Goal: Information Seeking & Learning: Learn about a topic

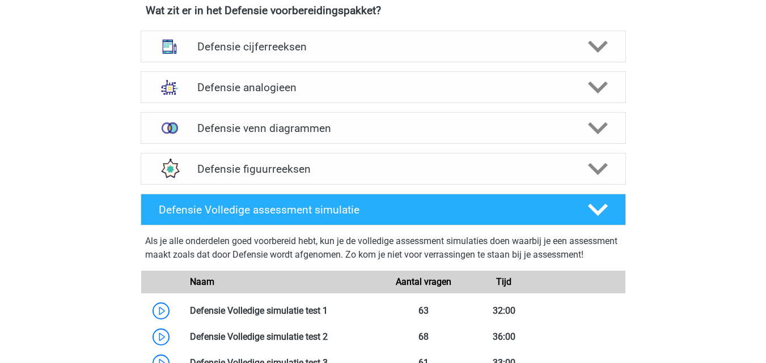
scroll to position [784, 0]
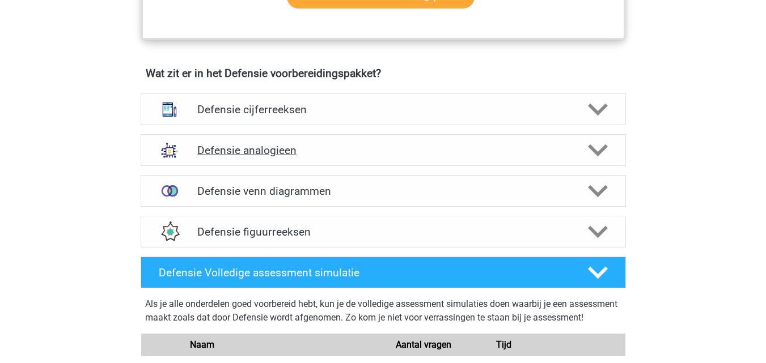
click at [602, 135] on div "Defensie analogieen Bij het oplossen van Analogieën moet je een relatie tussen …" at bounding box center [382, 150] width 529 height 41
click at [544, 156] on h4 "Defensie analogieen" at bounding box center [382, 150] width 371 height 13
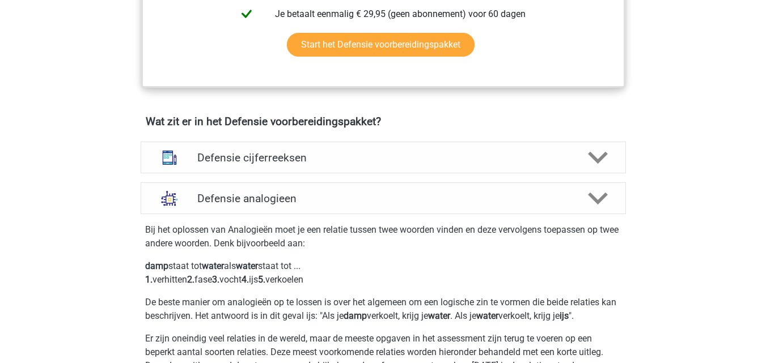
scroll to position [765, 0]
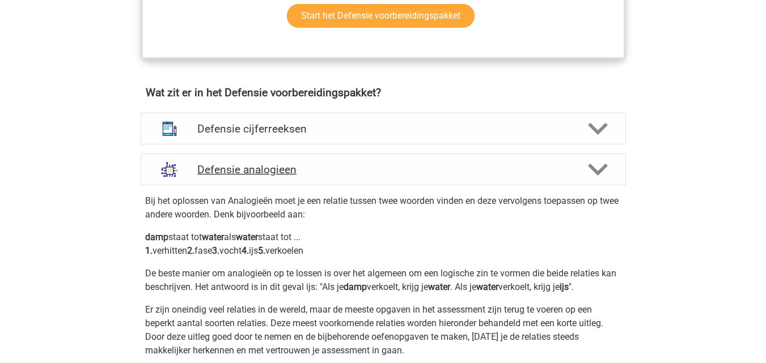
click at [608, 164] on div at bounding box center [596, 170] width 39 height 20
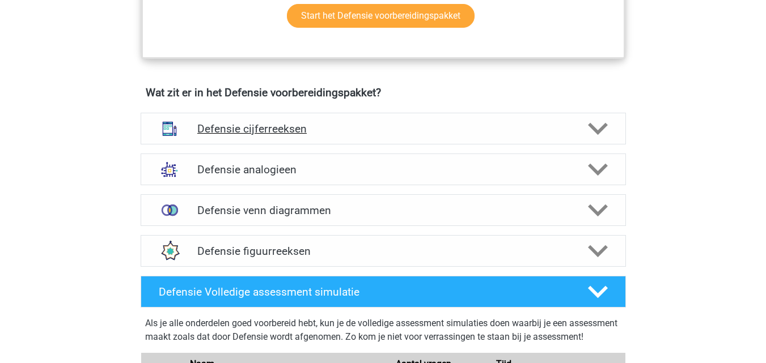
click at [599, 126] on icon at bounding box center [598, 129] width 20 height 20
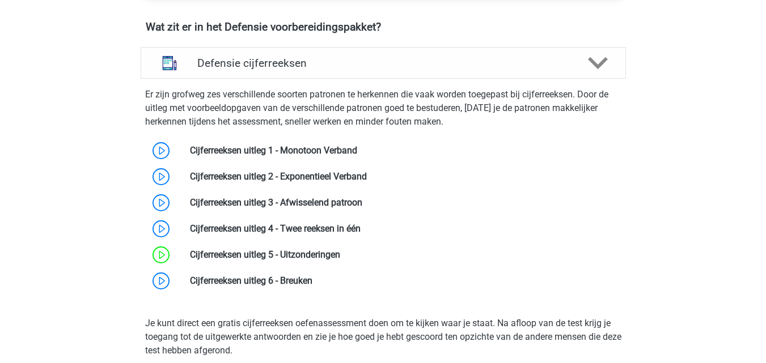
scroll to position [853, 0]
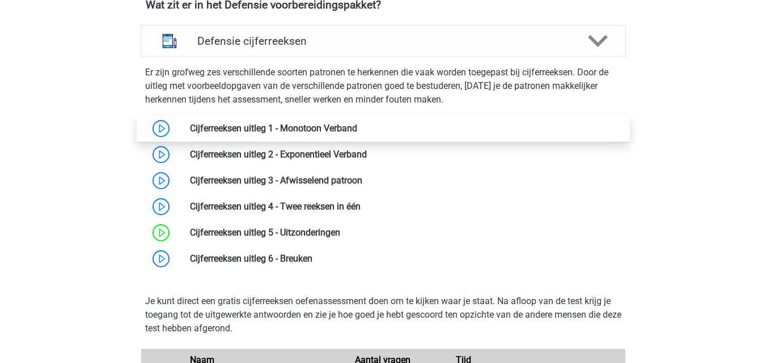
click at [357, 128] on link at bounding box center [357, 128] width 0 height 11
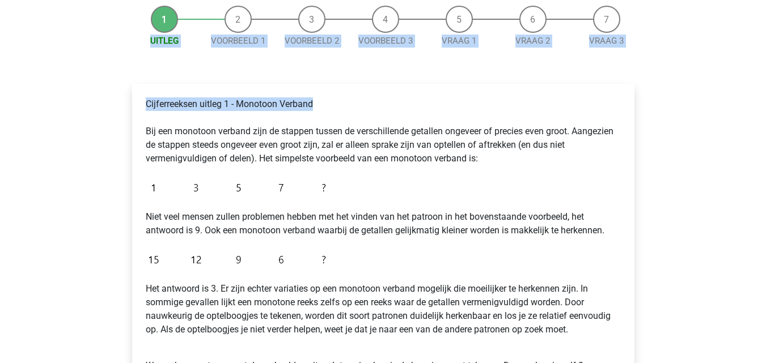
scroll to position [112, 0]
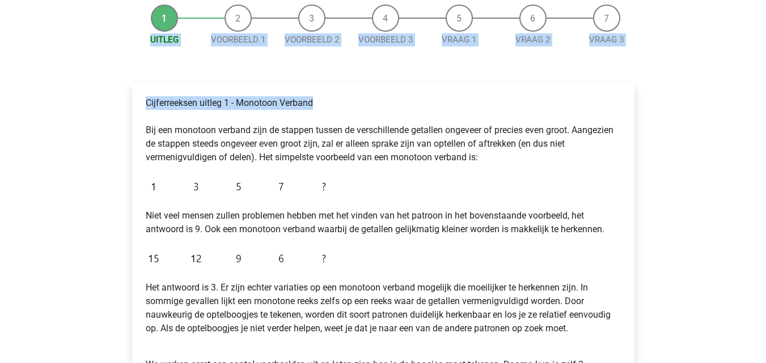
click at [540, 77] on div "Cijferreeksen uitleg 1 - Monotoon Verband Bij een monotoon verband zijn de stap…" at bounding box center [383, 272] width 520 height 424
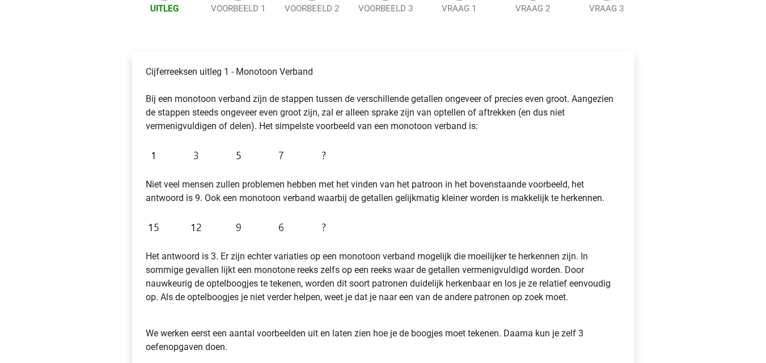
scroll to position [165, 0]
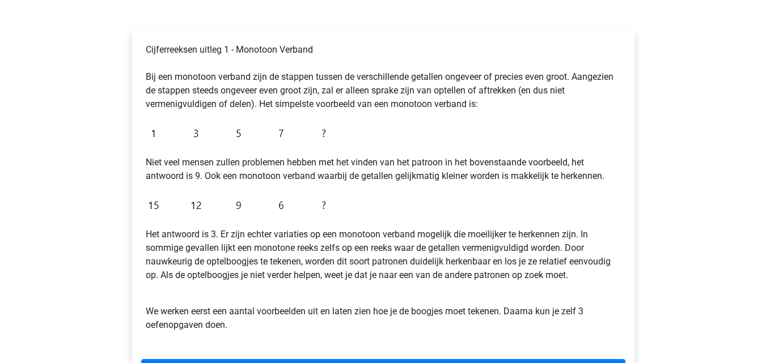
click at [762, 134] on div "Kies premium kyra kyraemanuel1@hotmail.com" at bounding box center [383, 283] width 766 height 896
click at [762, 133] on div "Kies premium kyra kyraemanuel1@hotmail.com" at bounding box center [383, 283] width 766 height 896
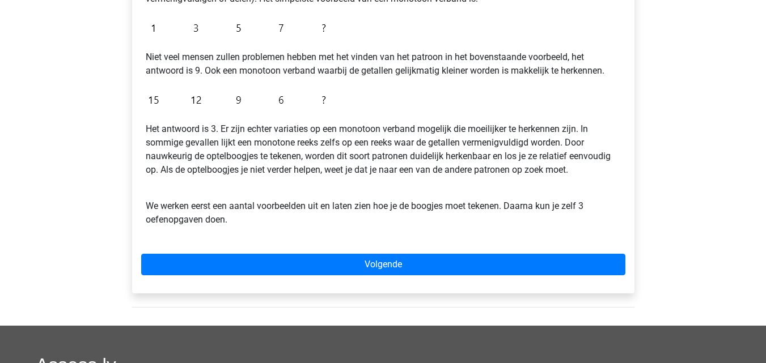
scroll to position [275, 0]
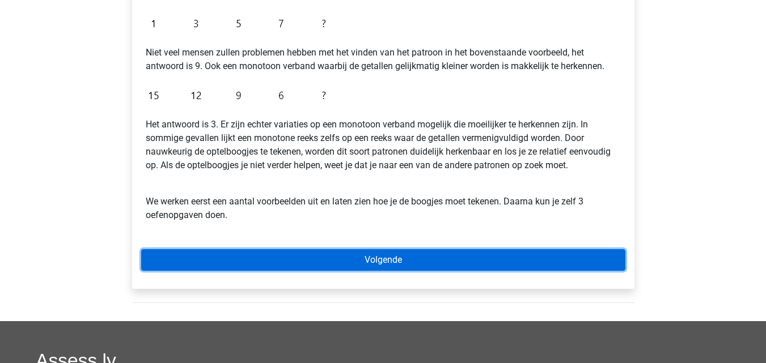
click at [588, 266] on link "Volgende" at bounding box center [383, 260] width 484 height 22
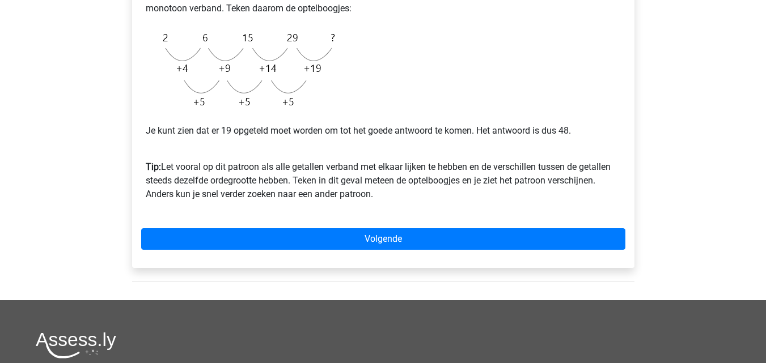
scroll to position [349, 0]
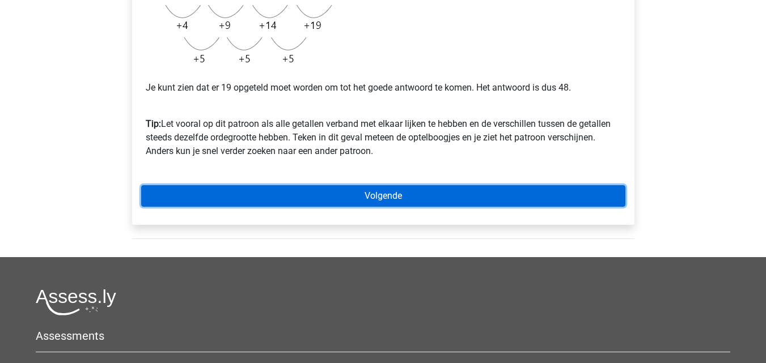
click at [532, 194] on link "Volgende" at bounding box center [383, 196] width 484 height 22
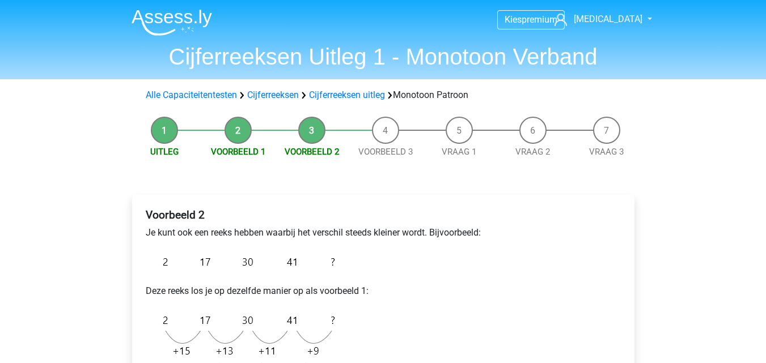
click at [625, 167] on div "Uitleg Voorbeeld 1 Voorbeeld 2 Voorbeeld 3 Vraag 1 Vraag 2 Vraag 3 Voorbeeld 2 …" at bounding box center [383, 315] width 538 height 409
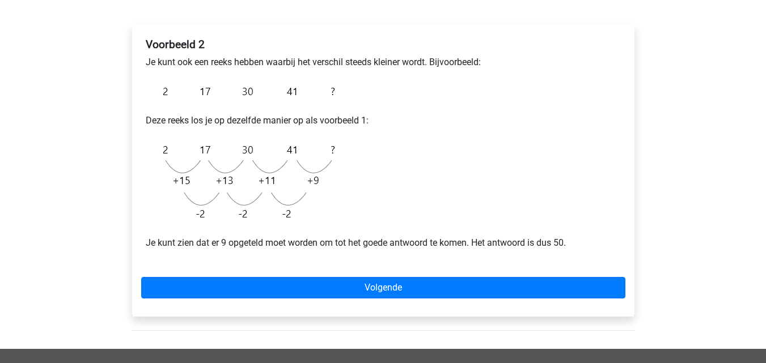
scroll to position [179, 0]
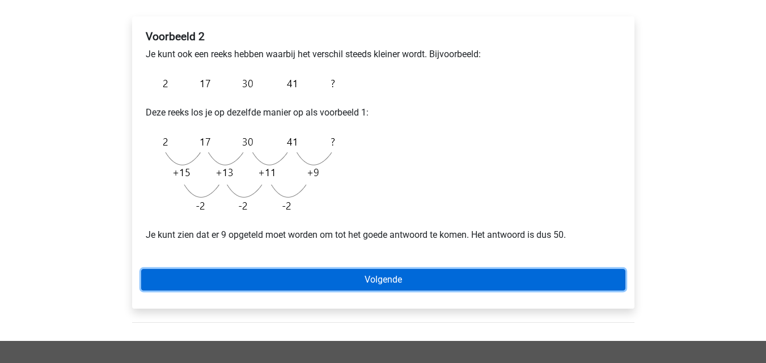
click at [507, 273] on link "Volgende" at bounding box center [383, 280] width 484 height 22
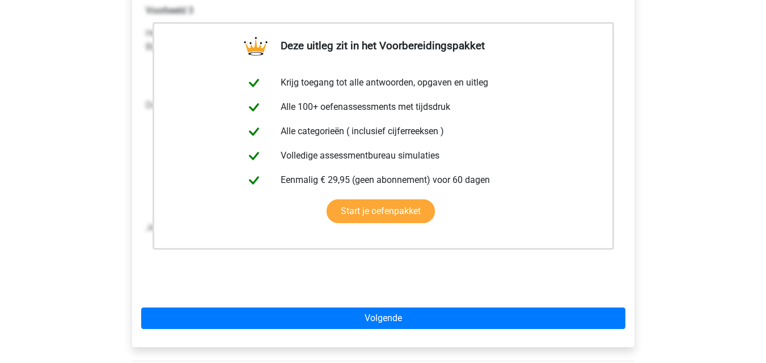
scroll to position [332, 0]
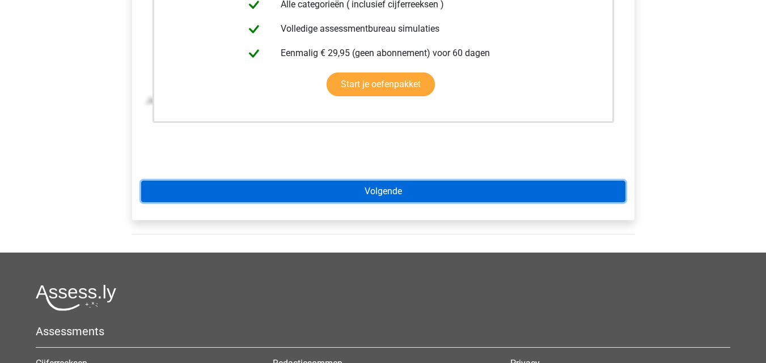
click at [608, 190] on link "Volgende" at bounding box center [383, 192] width 484 height 22
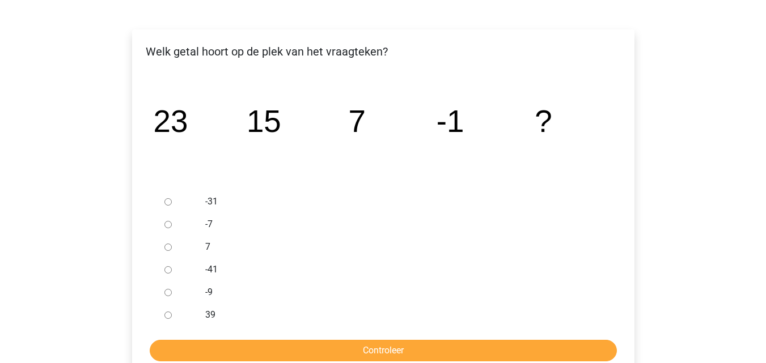
click at [765, 192] on div "Kies premium [GEOGRAPHIC_DATA] [EMAIL_ADDRESS][DOMAIN_NAME]" at bounding box center [383, 273] width 766 height 877
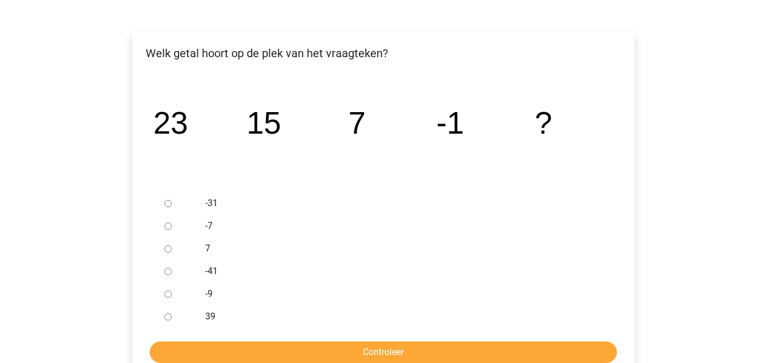
click at [169, 294] on input "-9" at bounding box center [167, 294] width 7 height 7
radio input "true"
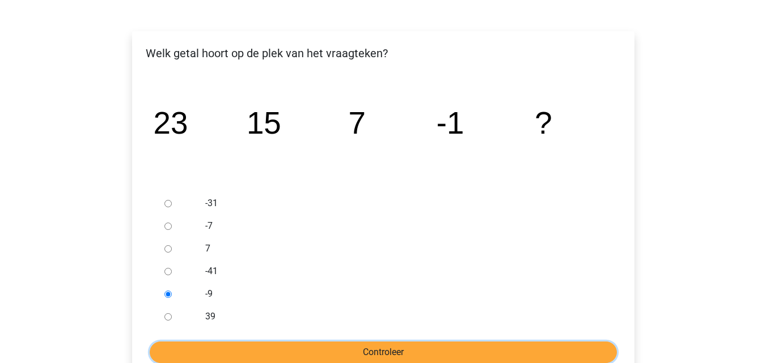
click at [254, 356] on input "Controleer" at bounding box center [383, 353] width 467 height 22
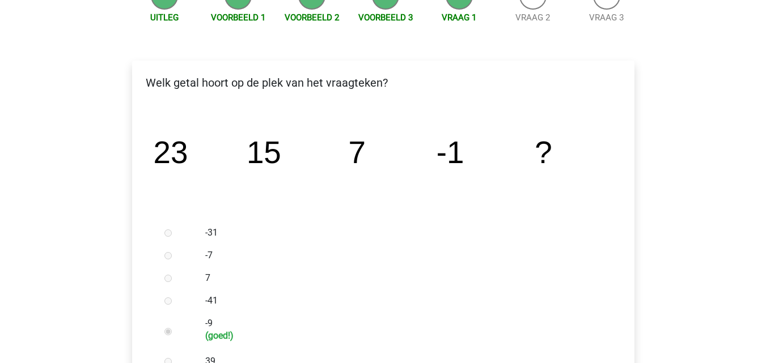
scroll to position [163, 0]
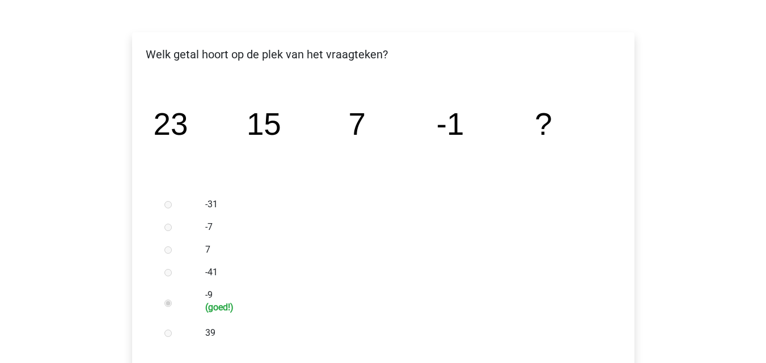
drag, startPoint x: 758, startPoint y: 129, endPoint x: 757, endPoint y: 168, distance: 39.1
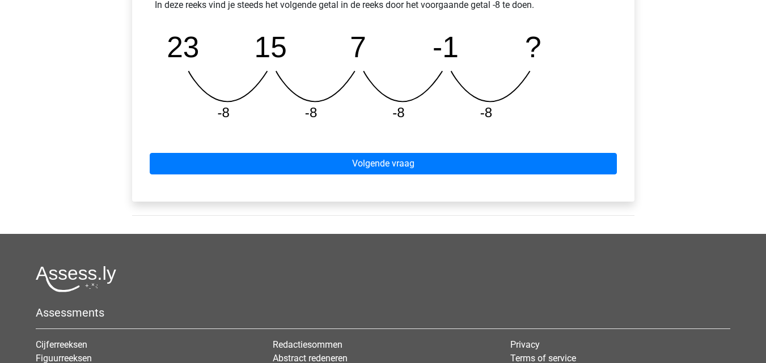
scroll to position [536, 0]
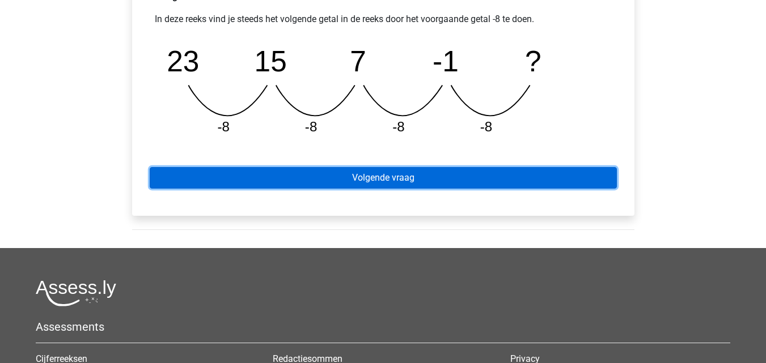
click at [583, 175] on link "Volgende vraag" at bounding box center [383, 178] width 467 height 22
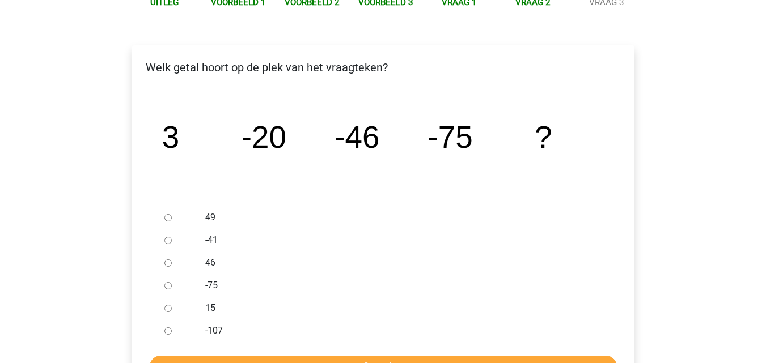
scroll to position [154, 0]
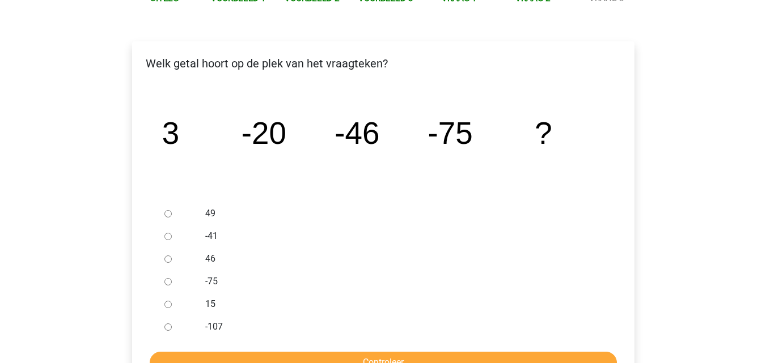
click at [167, 328] on input "-107" at bounding box center [167, 327] width 7 height 7
radio input "true"
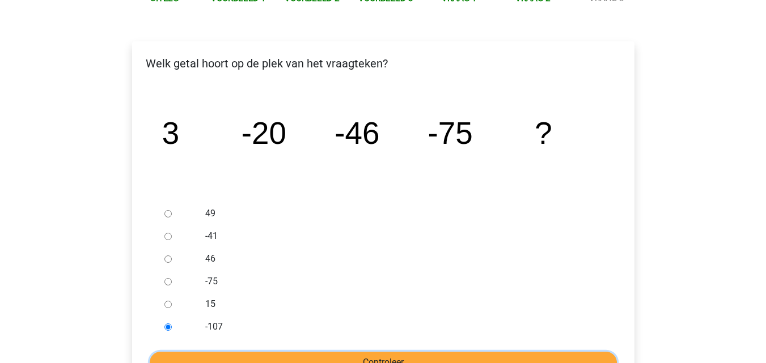
click at [188, 358] on input "Controleer" at bounding box center [383, 363] width 467 height 22
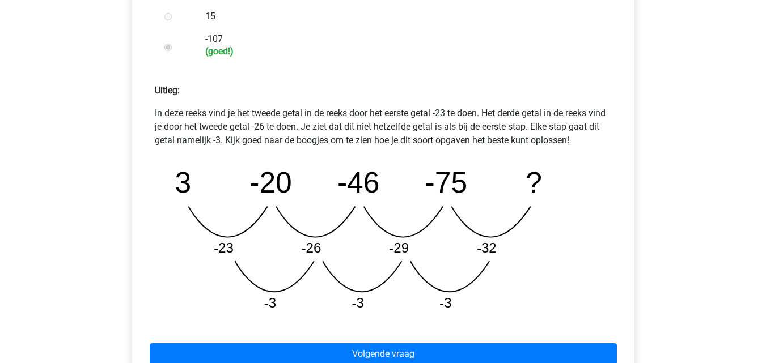
scroll to position [453, 0]
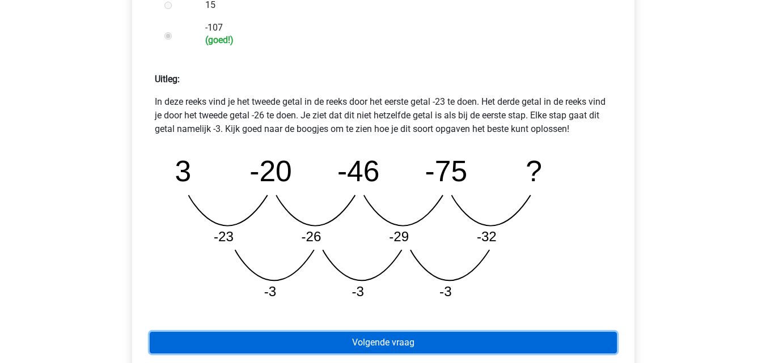
click at [546, 337] on link "Volgende vraag" at bounding box center [383, 343] width 467 height 22
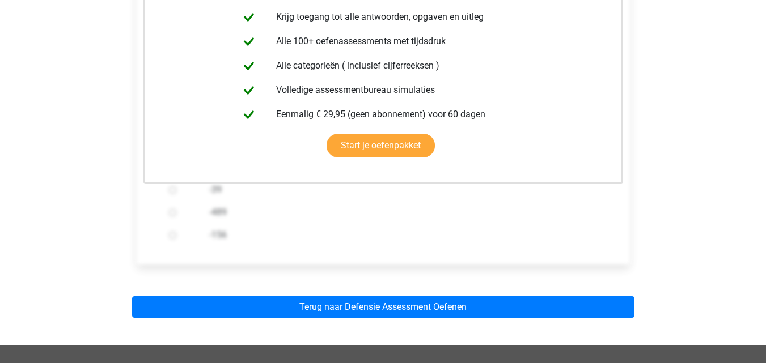
scroll to position [289, 0]
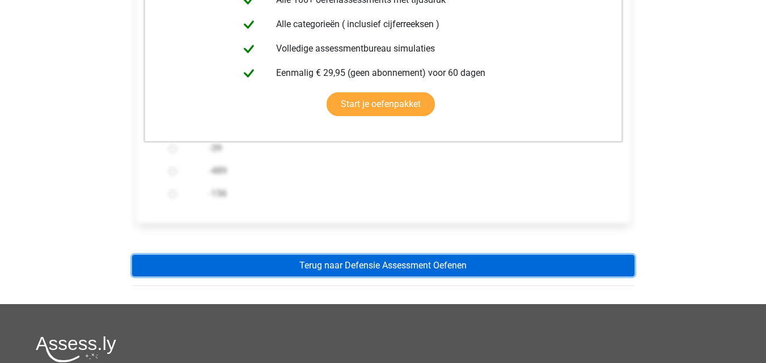
click at [575, 258] on link "Terug naar Defensie Assessment Oefenen" at bounding box center [383, 266] width 502 height 22
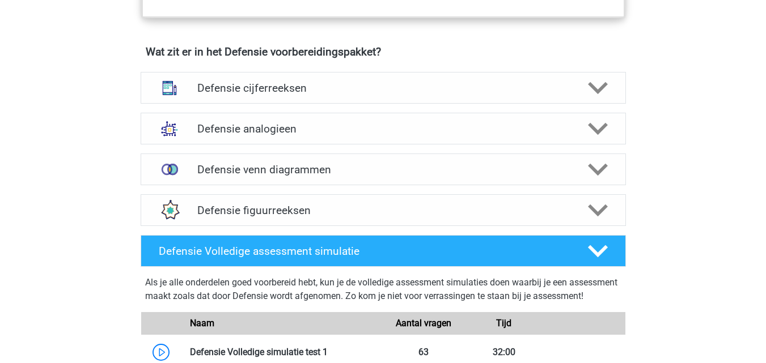
scroll to position [783, 0]
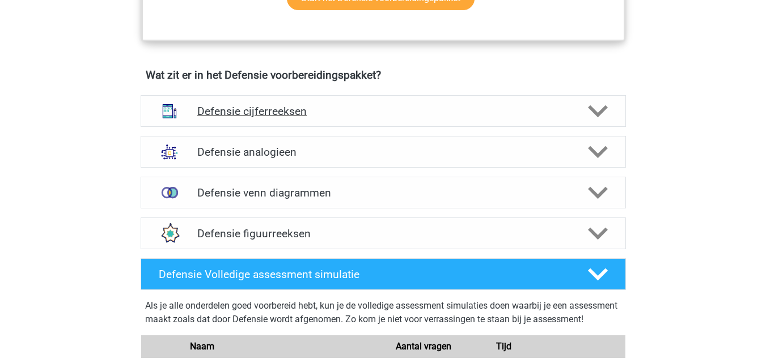
click at [590, 104] on icon at bounding box center [598, 111] width 20 height 20
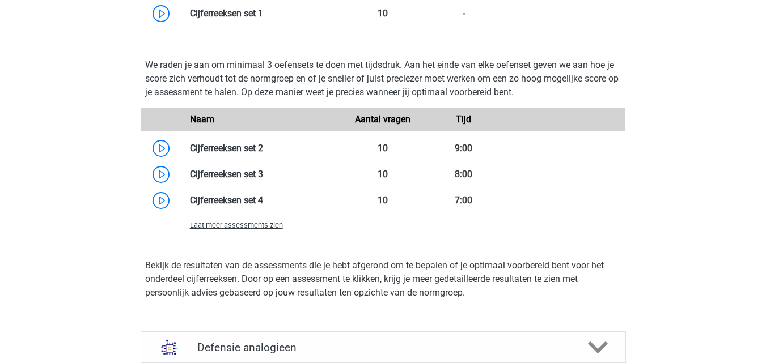
scroll to position [1255, 0]
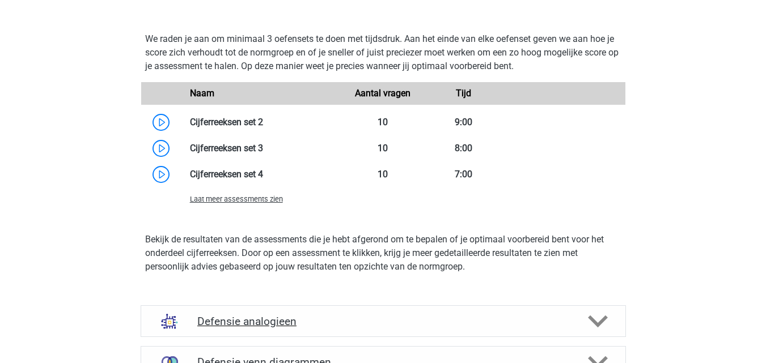
click at [290, 321] on h4 "Defensie analogieen" at bounding box center [382, 321] width 371 height 13
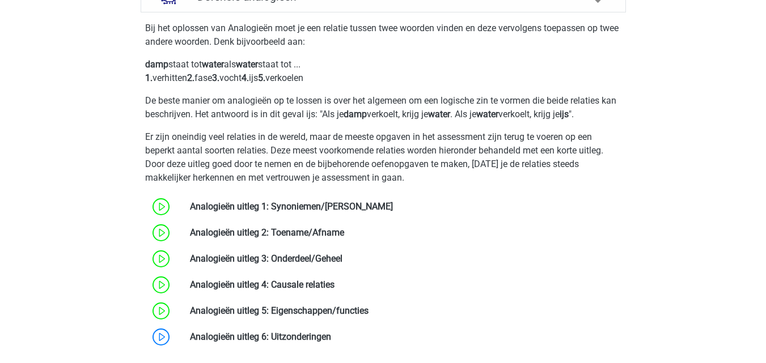
scroll to position [1597, 0]
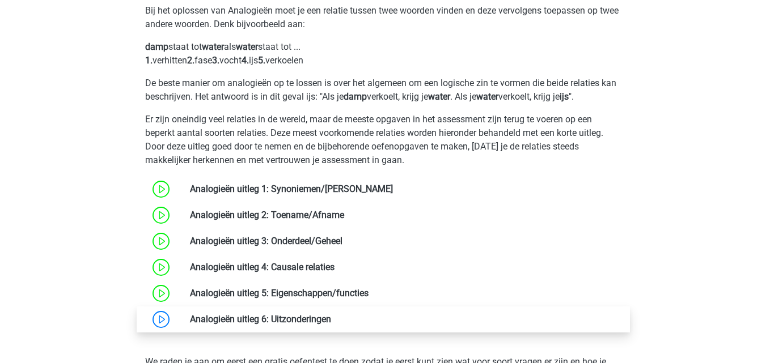
click at [331, 320] on link at bounding box center [331, 319] width 0 height 11
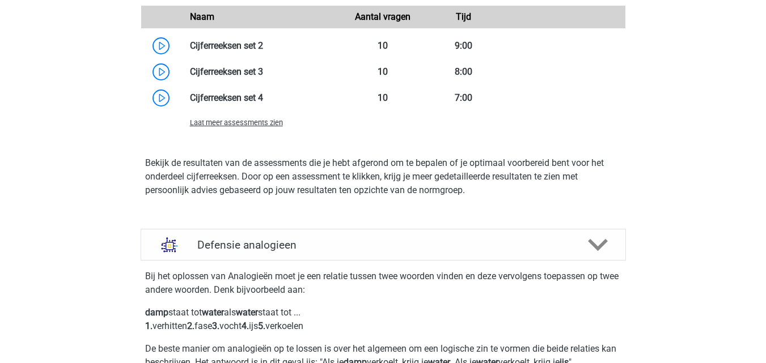
scroll to position [1338, 0]
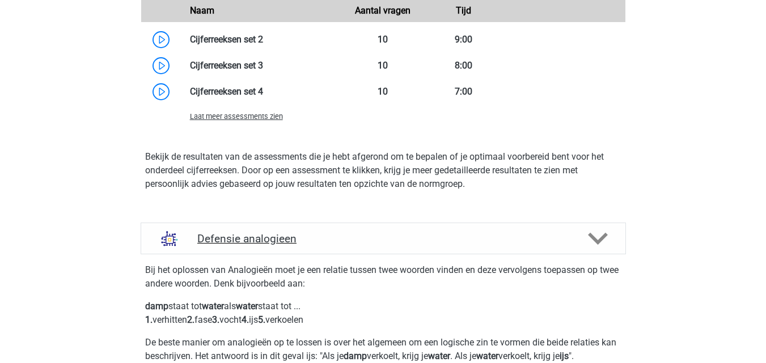
click at [595, 239] on polygon at bounding box center [598, 239] width 20 height 12
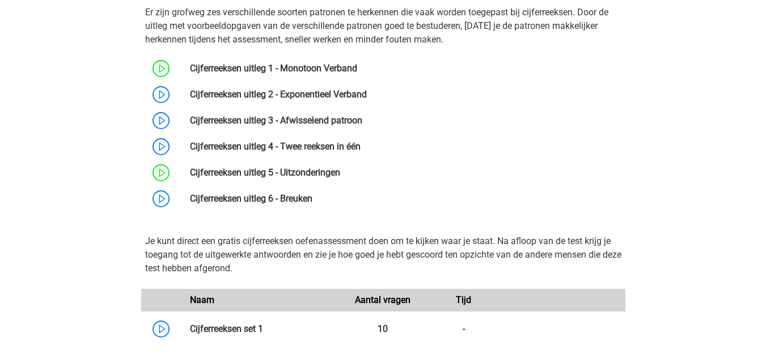
scroll to position [909, 0]
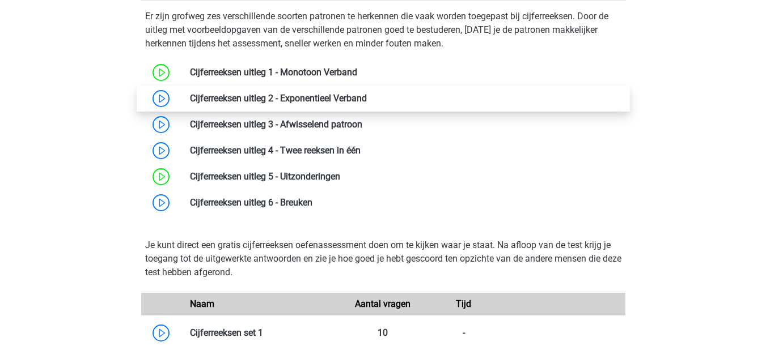
click at [367, 95] on link at bounding box center [367, 98] width 0 height 11
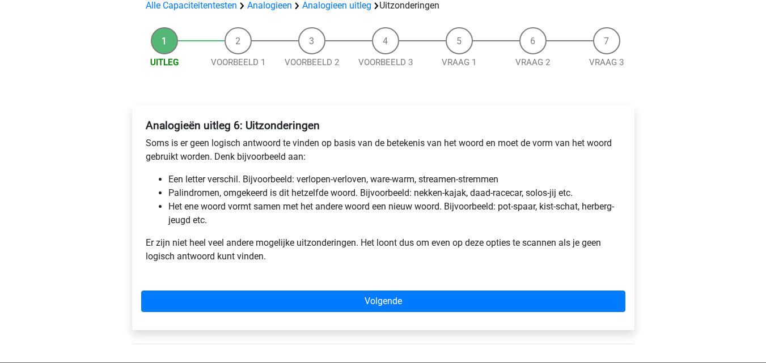
scroll to position [160, 0]
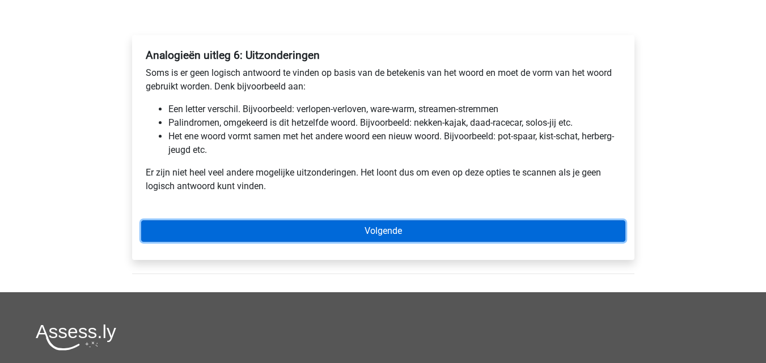
click at [523, 231] on link "Volgende" at bounding box center [383, 231] width 484 height 22
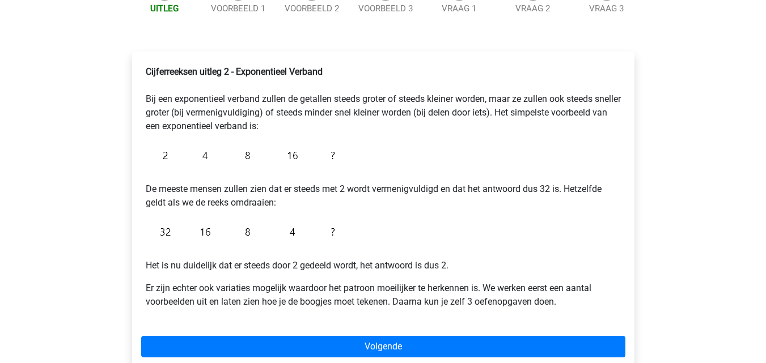
scroll to position [181, 0]
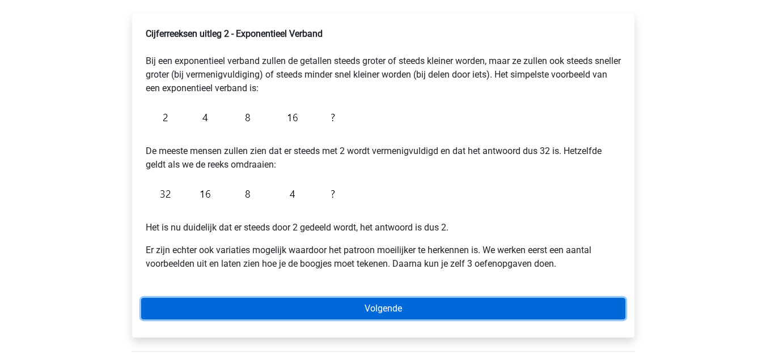
click at [581, 311] on link "Volgende" at bounding box center [383, 309] width 484 height 22
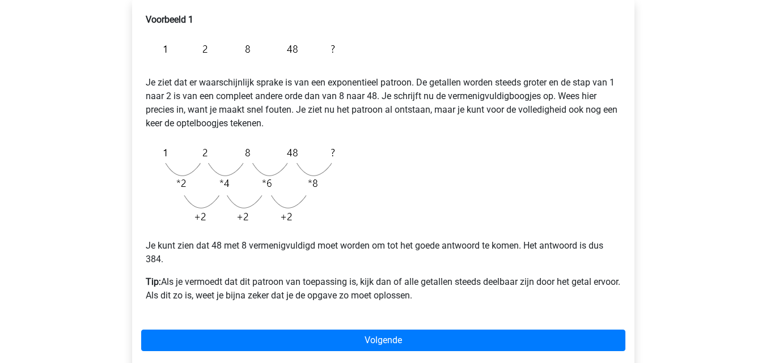
scroll to position [255, 0]
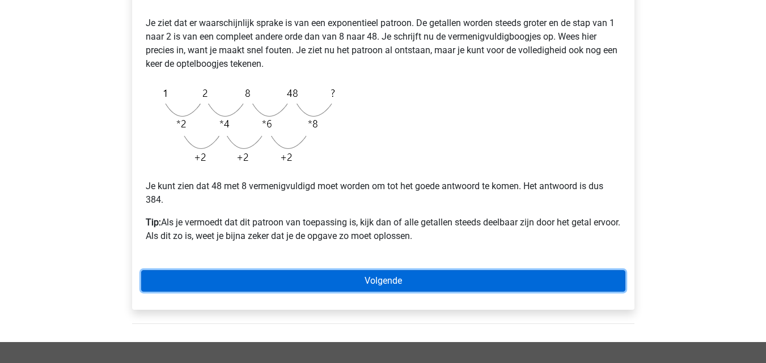
click at [593, 284] on link "Volgende" at bounding box center [383, 281] width 484 height 22
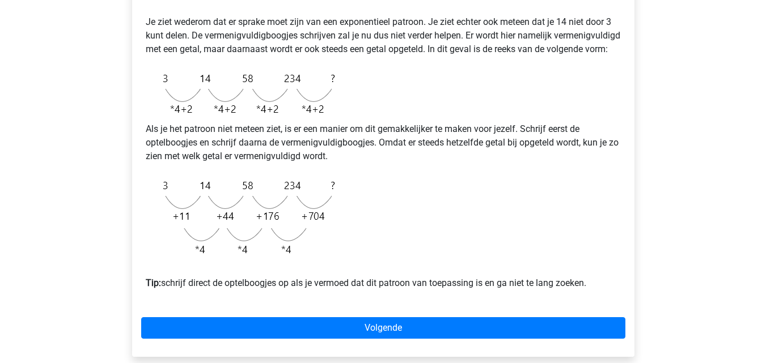
scroll to position [260, 0]
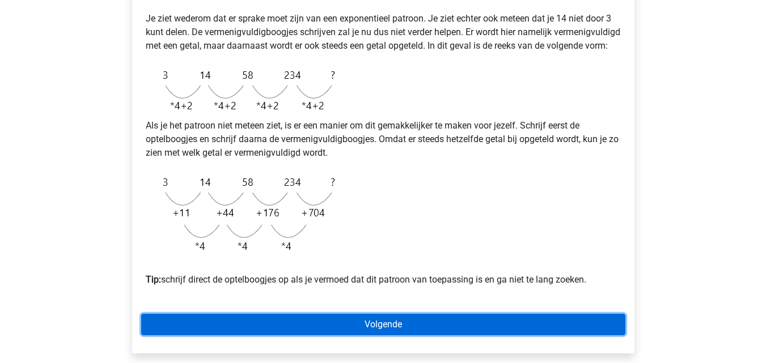
click at [596, 336] on link "Volgende" at bounding box center [383, 325] width 484 height 22
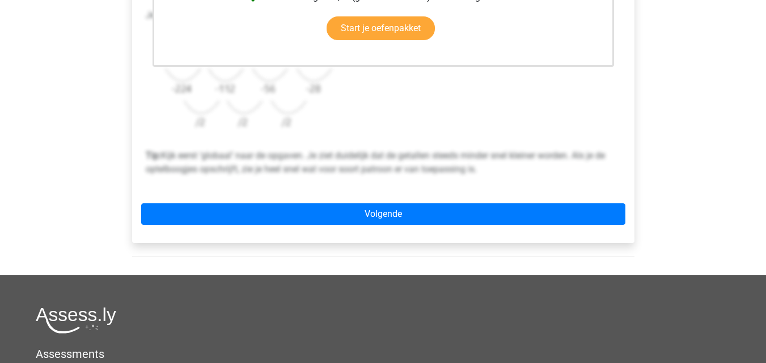
scroll to position [372, 0]
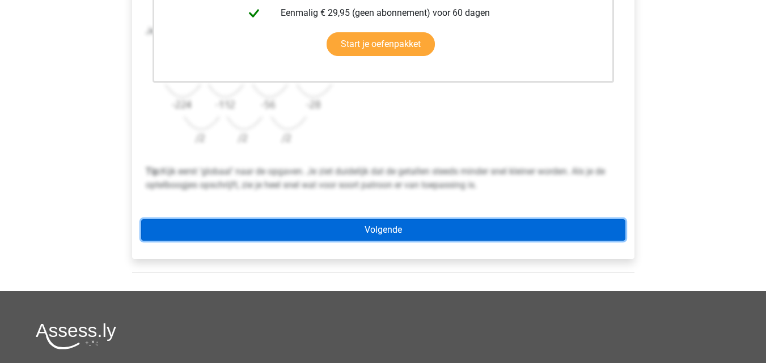
click at [610, 231] on link "Volgende" at bounding box center [383, 230] width 484 height 22
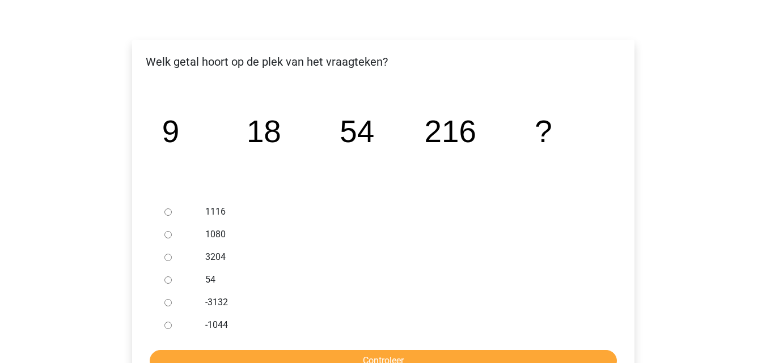
scroll to position [151, 0]
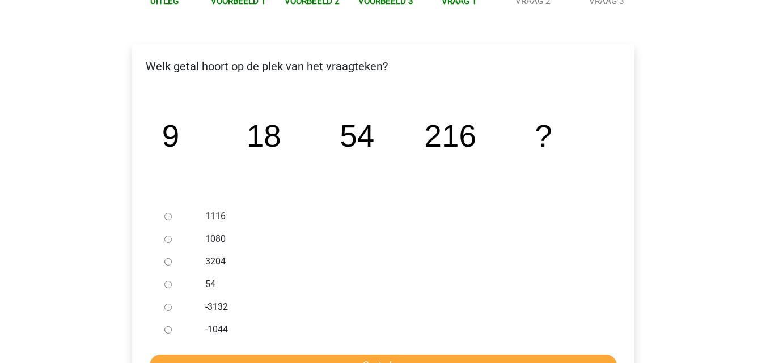
click at [168, 241] on input "1080" at bounding box center [167, 239] width 7 height 7
radio input "true"
click at [200, 356] on input "Controleer" at bounding box center [383, 366] width 467 height 22
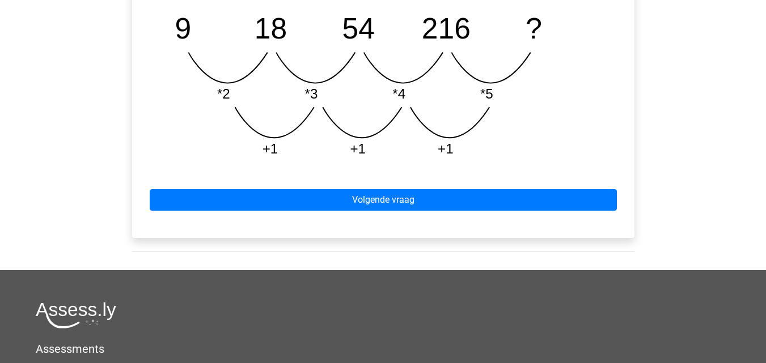
scroll to position [590, 0]
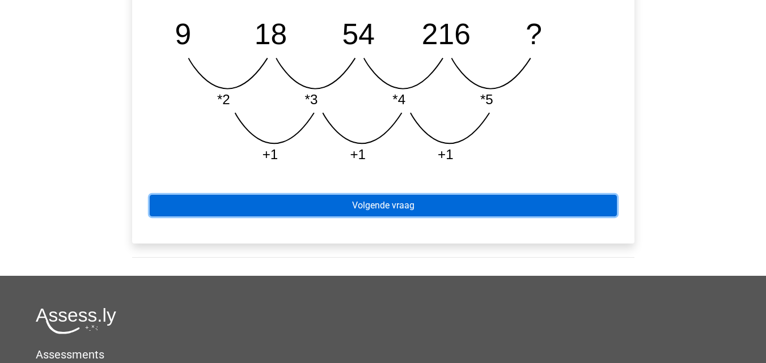
click at [576, 201] on link "Volgende vraag" at bounding box center [383, 206] width 467 height 22
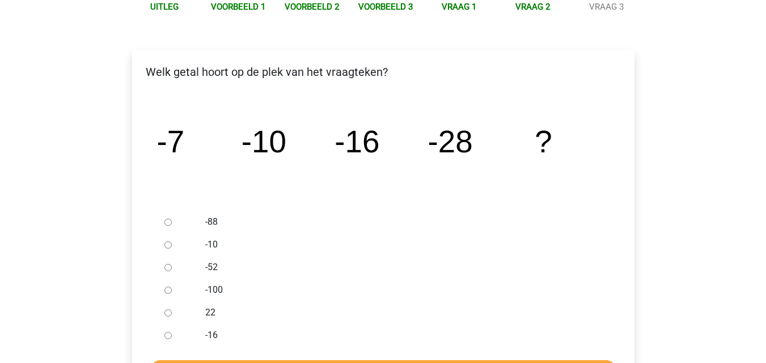
scroll to position [154, 0]
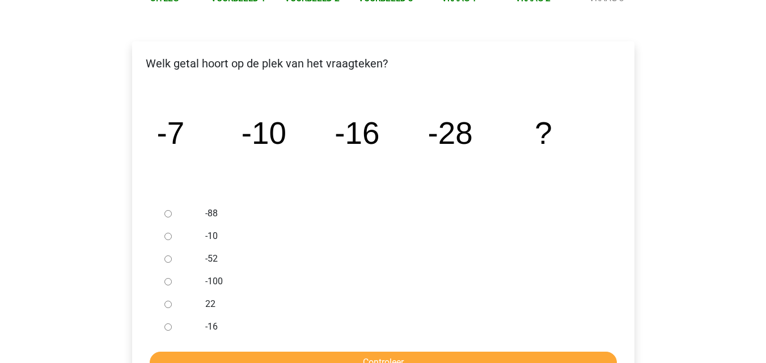
click at [168, 258] on input "-52" at bounding box center [167, 259] width 7 height 7
radio input "true"
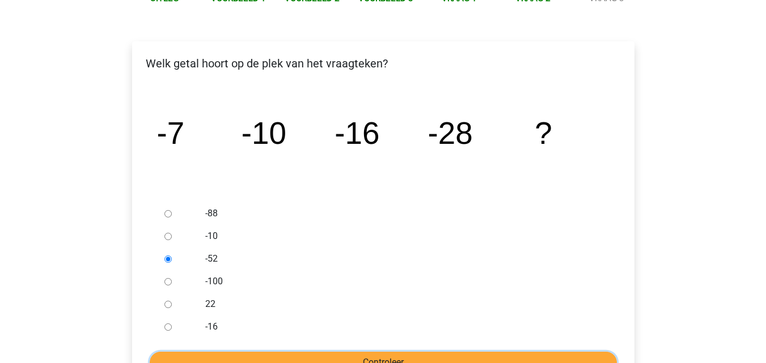
click at [242, 357] on input "Controleer" at bounding box center [383, 363] width 467 height 22
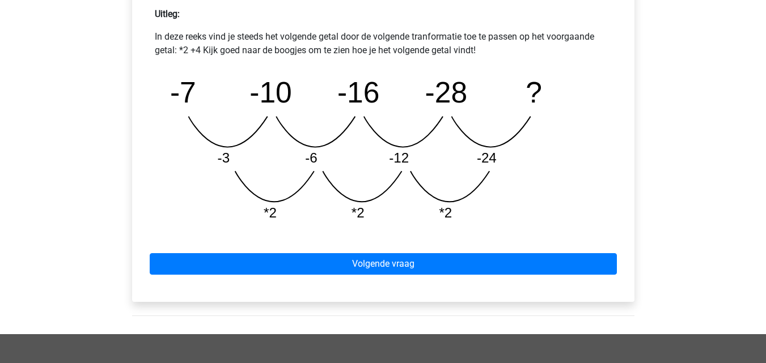
scroll to position [524, 0]
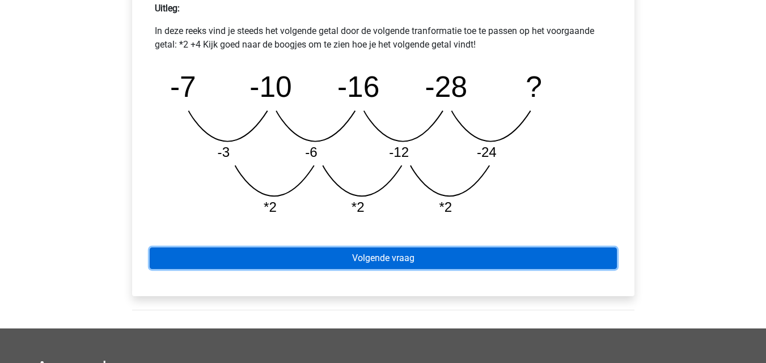
click at [596, 255] on link "Volgende vraag" at bounding box center [383, 259] width 467 height 22
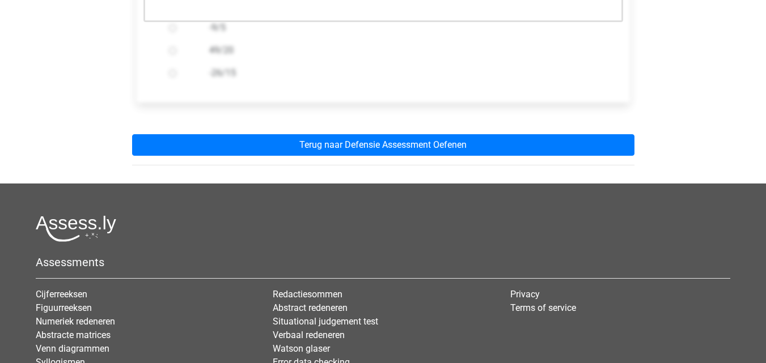
scroll to position [409, 0]
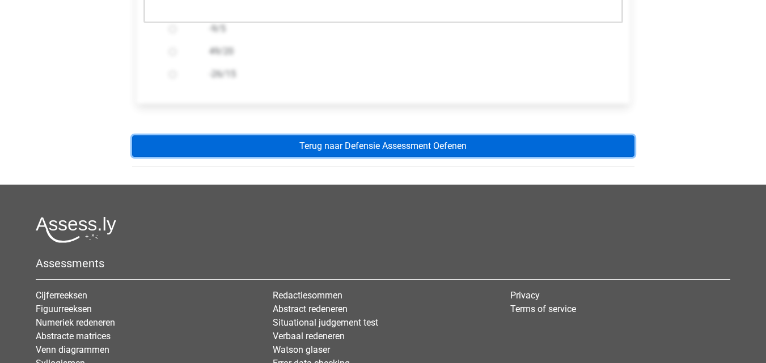
click at [517, 141] on link "Terug naar Defensie Assessment Oefenen" at bounding box center [383, 146] width 502 height 22
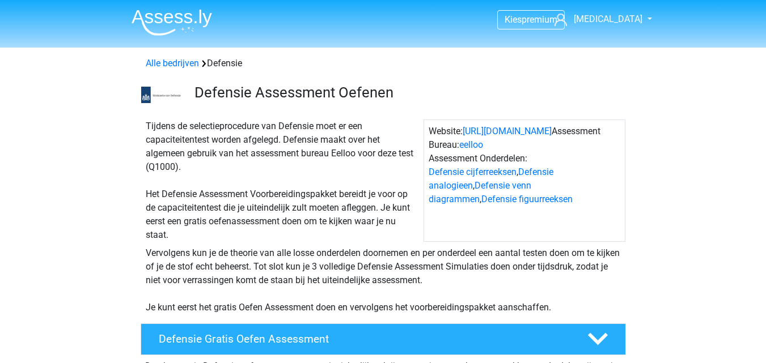
scroll to position [116, 0]
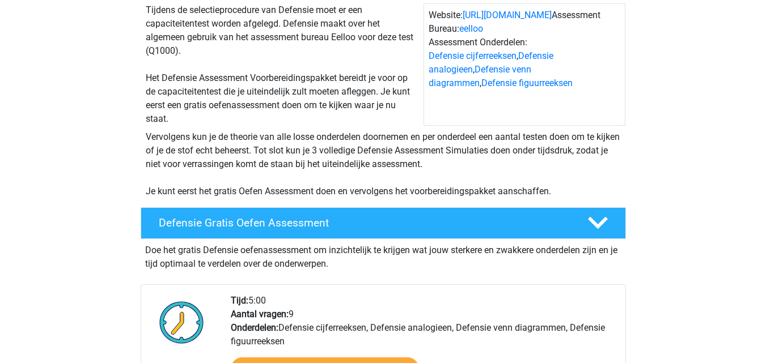
drag, startPoint x: 759, startPoint y: 100, endPoint x: 761, endPoint y: 121, distance: 20.4
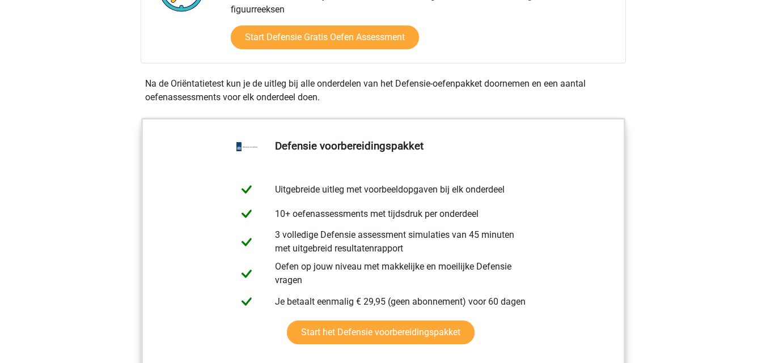
scroll to position [746, 0]
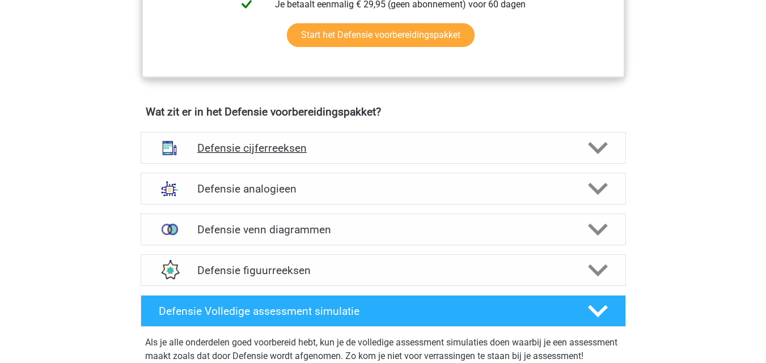
click at [545, 159] on div "Defensie cijferreeksen" at bounding box center [383, 148] width 485 height 32
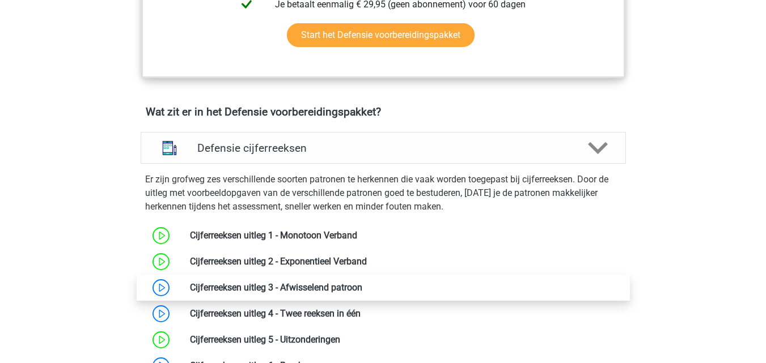
click at [362, 283] on link at bounding box center [362, 287] width 0 height 11
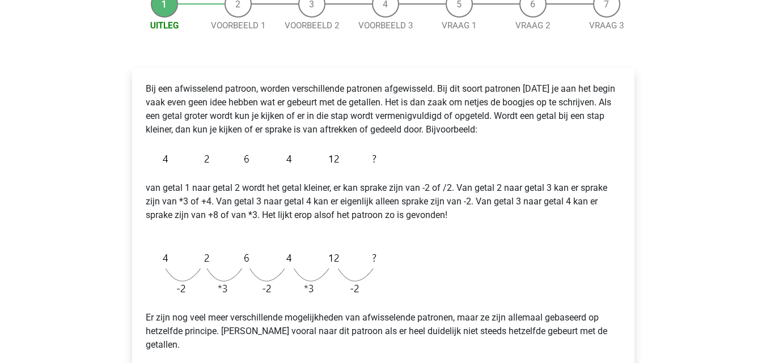
scroll to position [193, 0]
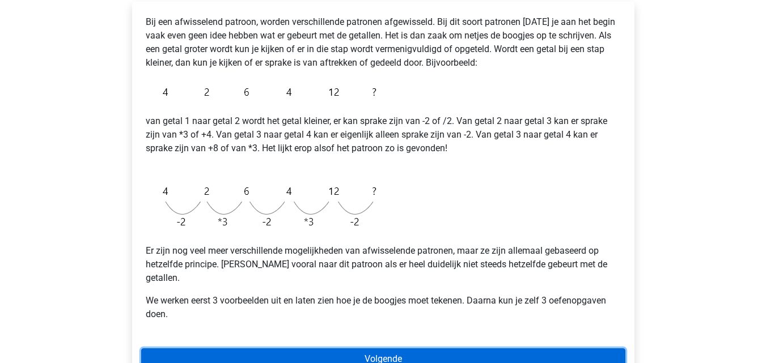
click at [615, 349] on link "Volgende" at bounding box center [383, 360] width 484 height 22
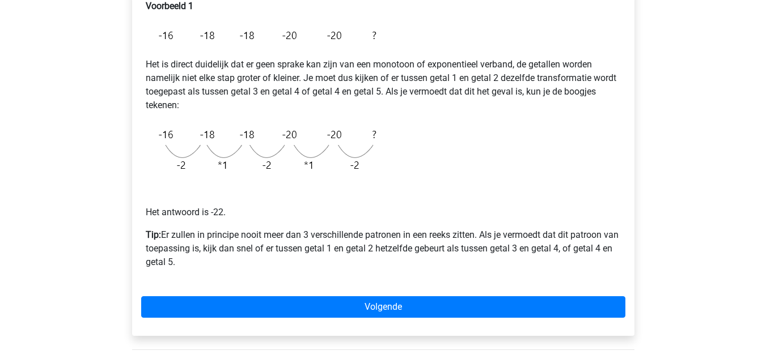
scroll to position [231, 0]
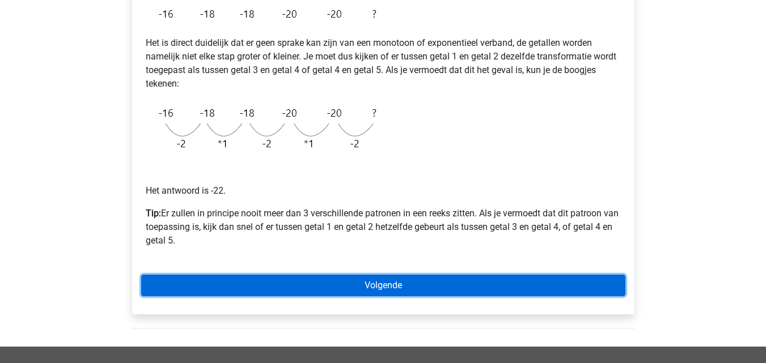
click at [609, 291] on link "Volgende" at bounding box center [383, 286] width 484 height 22
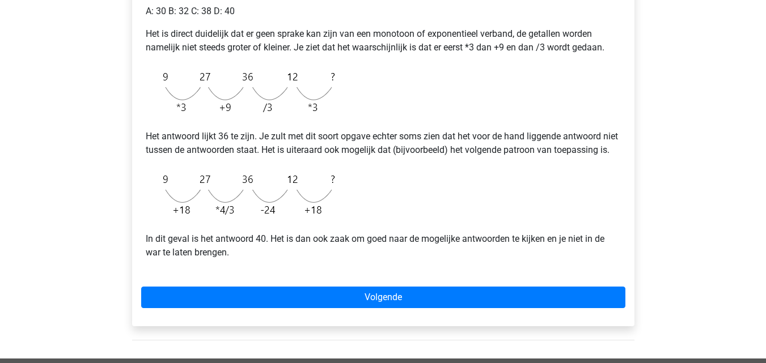
scroll to position [276, 0]
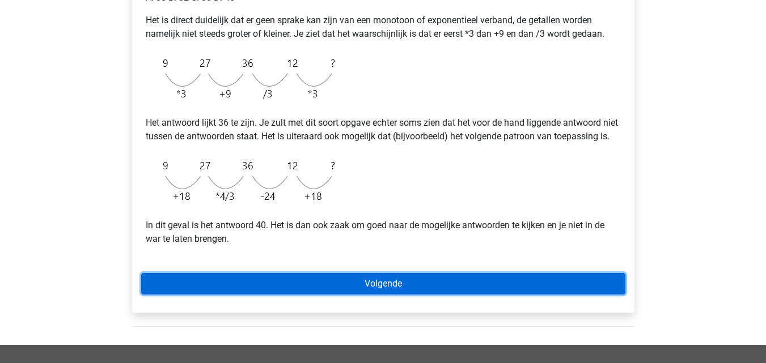
click at [571, 295] on link "Volgende" at bounding box center [383, 284] width 484 height 22
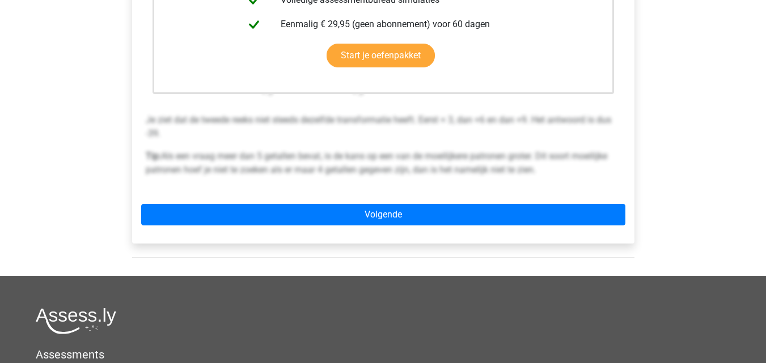
scroll to position [362, 0]
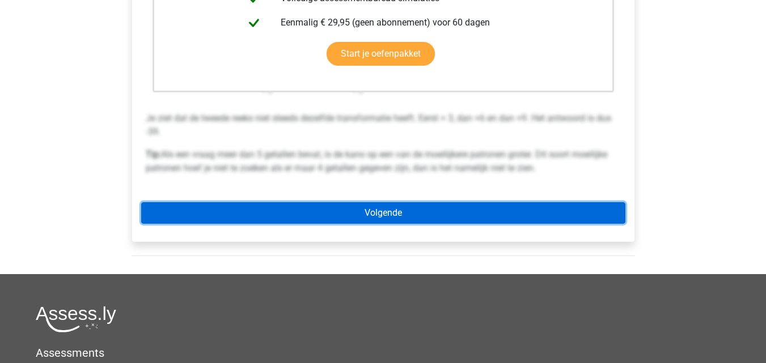
click at [596, 216] on link "Volgende" at bounding box center [383, 213] width 484 height 22
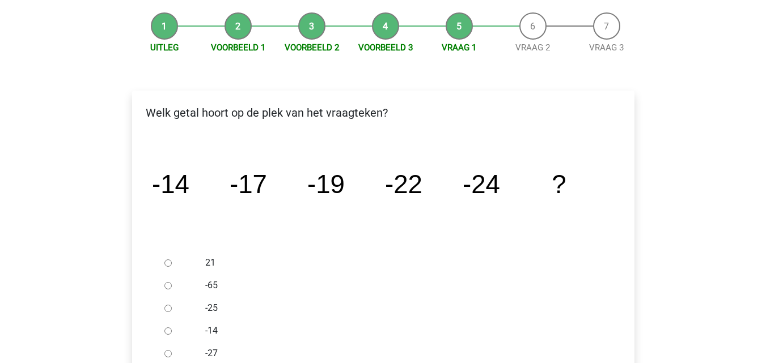
scroll to position [112, 0]
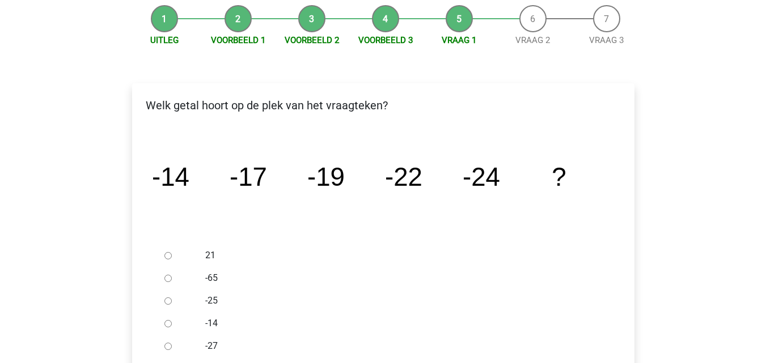
click at [169, 345] on input "-27" at bounding box center [167, 346] width 7 height 7
radio input "true"
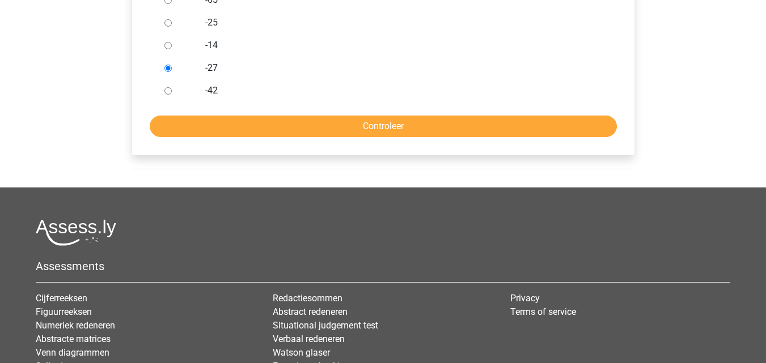
scroll to position [394, 0]
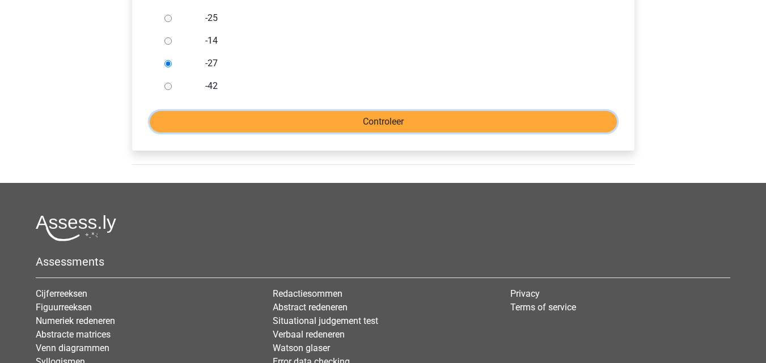
click at [591, 121] on input "Controleer" at bounding box center [383, 122] width 467 height 22
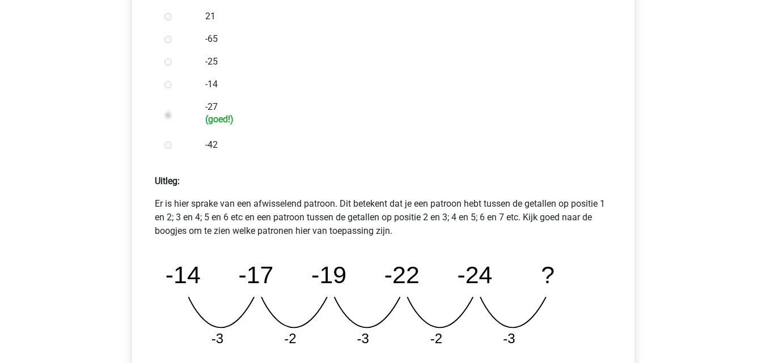
scroll to position [363, 0]
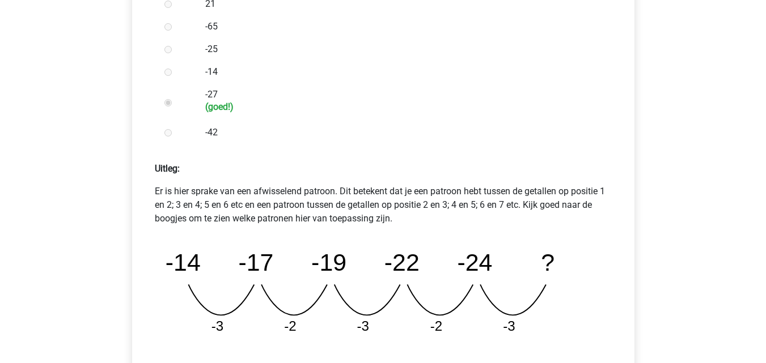
click at [753, 196] on div "Kies premium [GEOGRAPHIC_DATA] [EMAIL_ADDRESS][DOMAIN_NAME]" at bounding box center [383, 192] width 766 height 1110
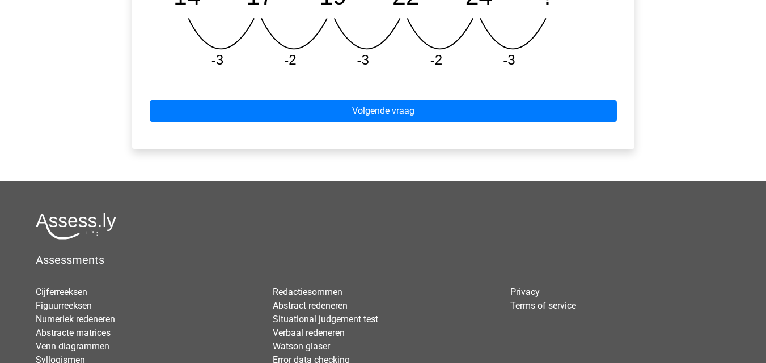
scroll to position [633, 0]
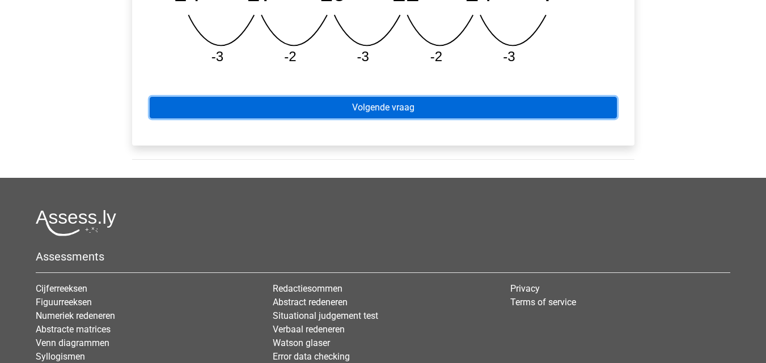
click at [600, 110] on link "Volgende vraag" at bounding box center [383, 108] width 467 height 22
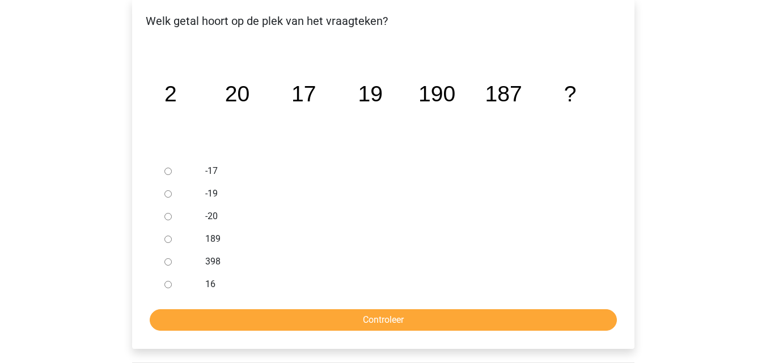
scroll to position [200, 0]
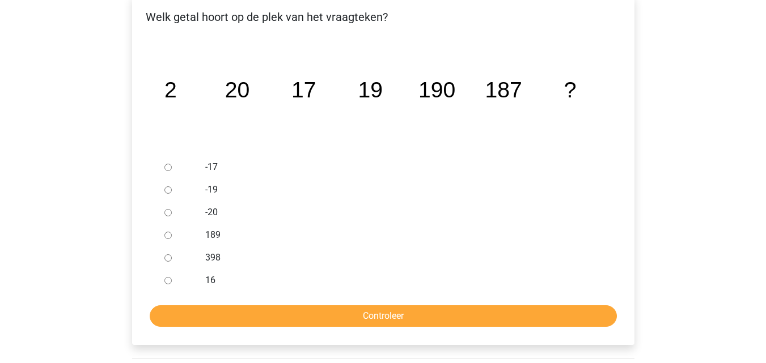
click at [168, 236] on input "189" at bounding box center [167, 235] width 7 height 7
radio input "true"
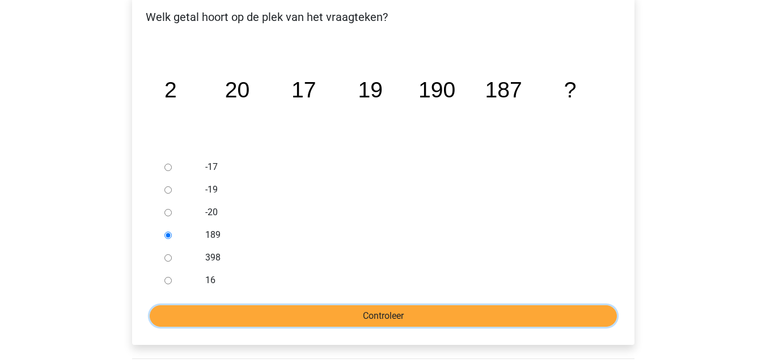
click at [230, 324] on input "Controleer" at bounding box center [383, 316] width 467 height 22
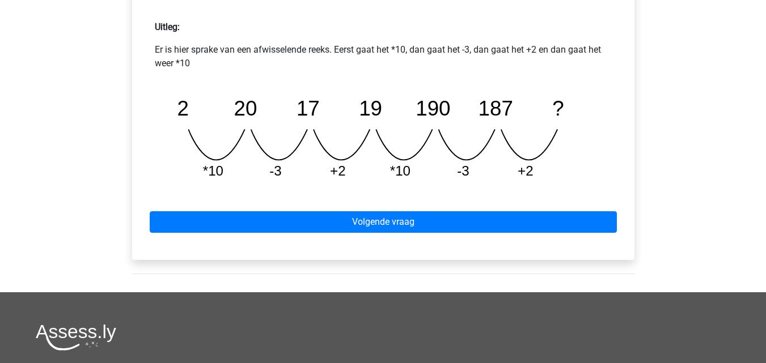
scroll to position [507, 0]
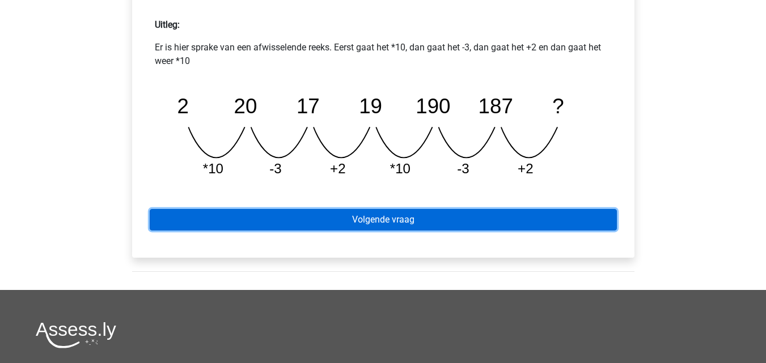
click at [593, 217] on link "Volgende vraag" at bounding box center [383, 220] width 467 height 22
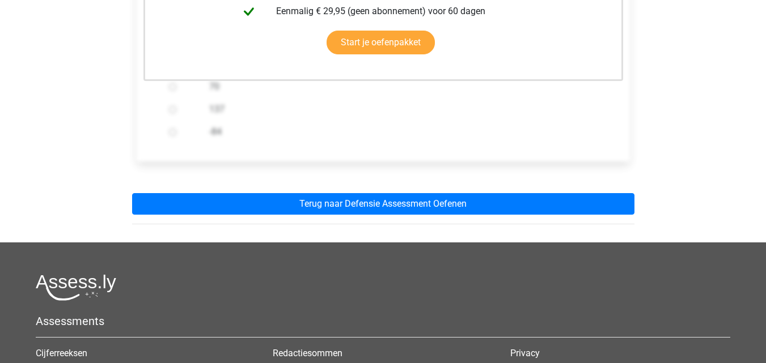
scroll to position [367, 0]
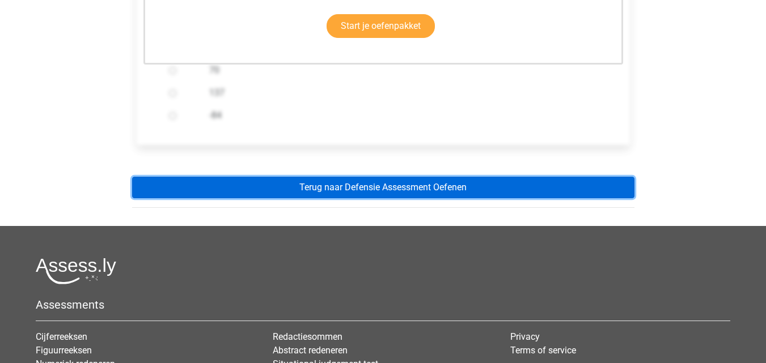
click at [608, 191] on link "Terug naar Defensie Assessment Oefenen" at bounding box center [383, 188] width 502 height 22
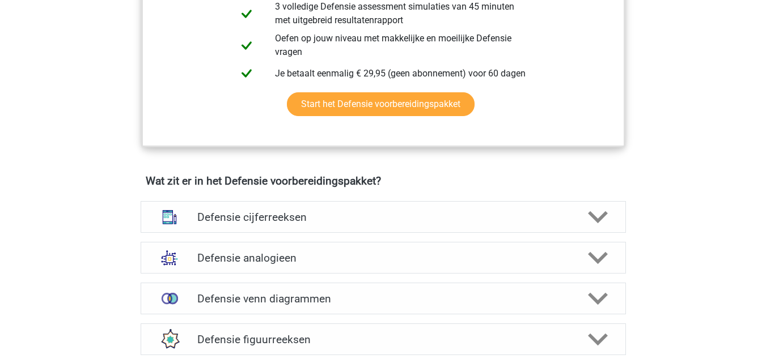
scroll to position [686, 0]
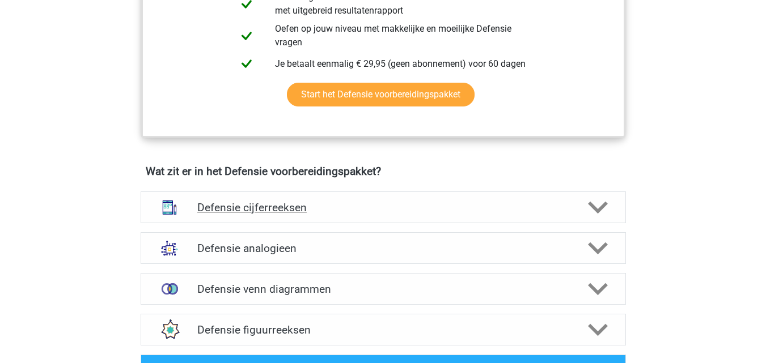
click at [570, 193] on div "Defensie cijferreeksen" at bounding box center [383, 208] width 485 height 32
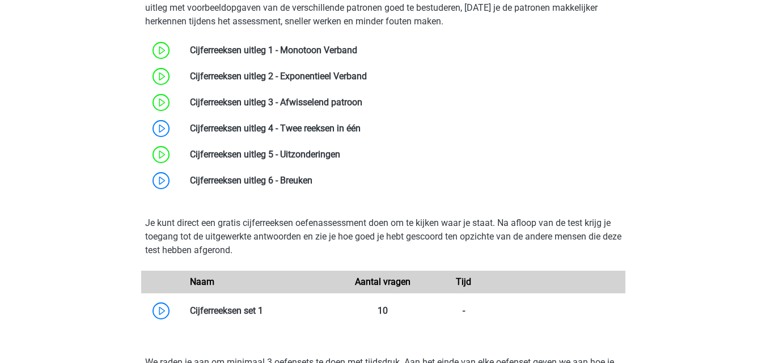
scroll to position [852, 0]
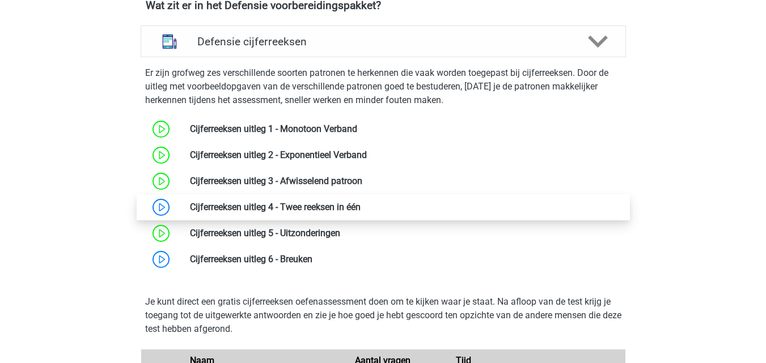
click at [360, 204] on link at bounding box center [360, 207] width 0 height 11
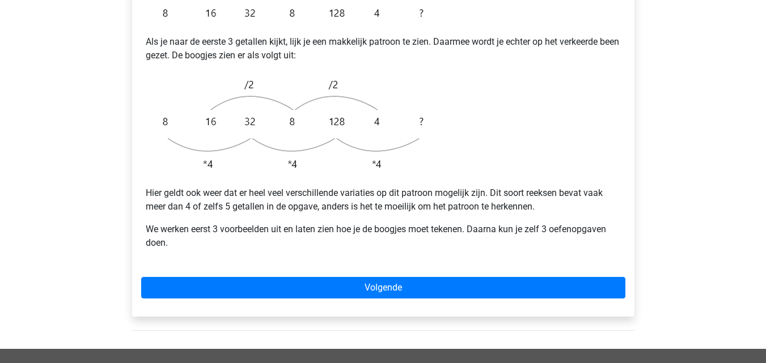
scroll to position [330, 0]
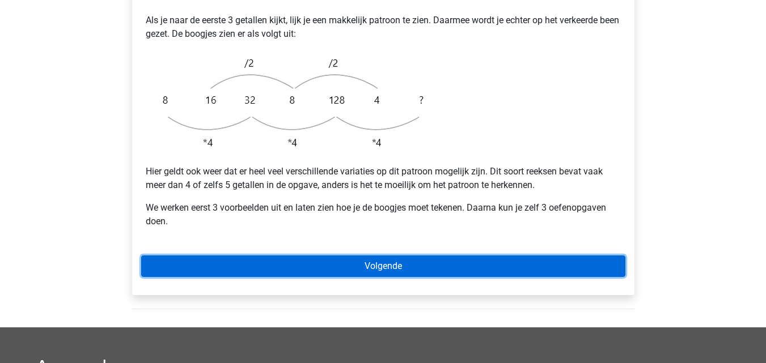
click at [590, 256] on link "Volgende" at bounding box center [383, 267] width 484 height 22
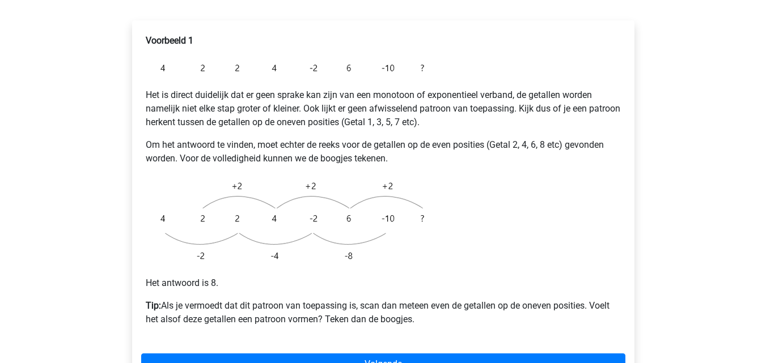
scroll to position [224, 0]
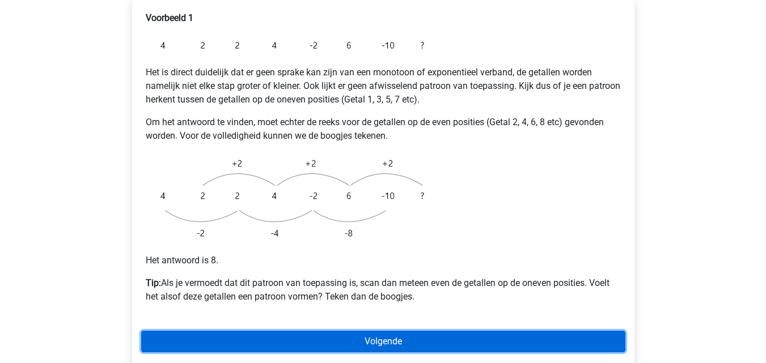
click at [586, 331] on link "Volgende" at bounding box center [383, 342] width 484 height 22
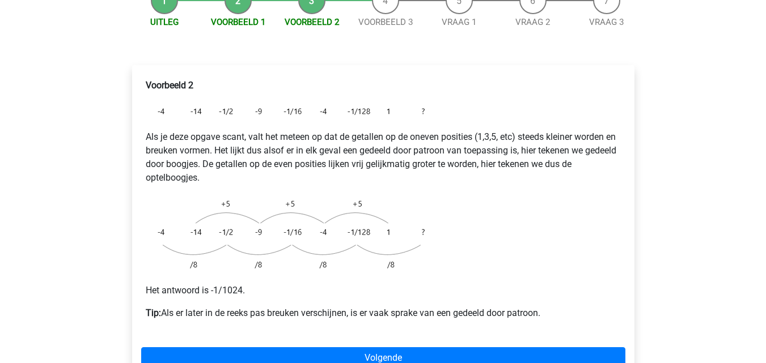
scroll to position [168, 0]
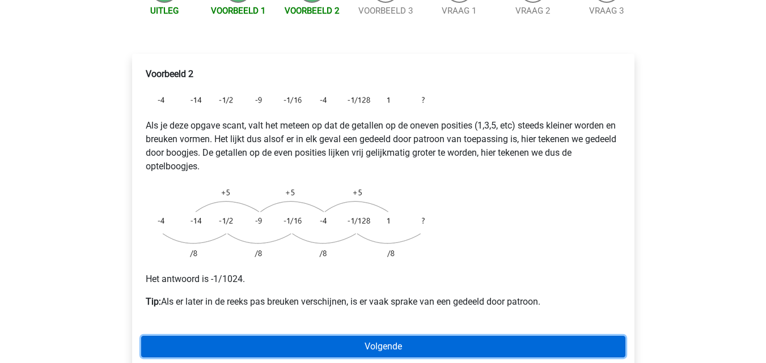
click at [547, 336] on link "Volgende" at bounding box center [383, 347] width 484 height 22
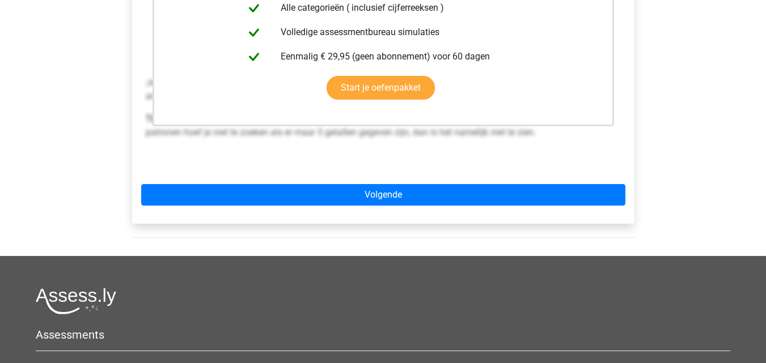
scroll to position [354, 0]
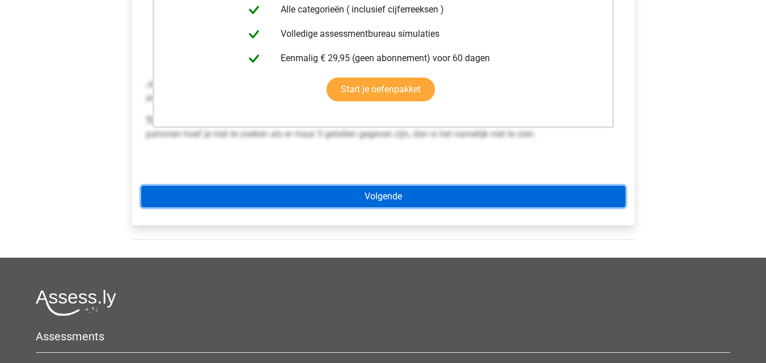
click at [583, 186] on link "Volgende" at bounding box center [383, 197] width 484 height 22
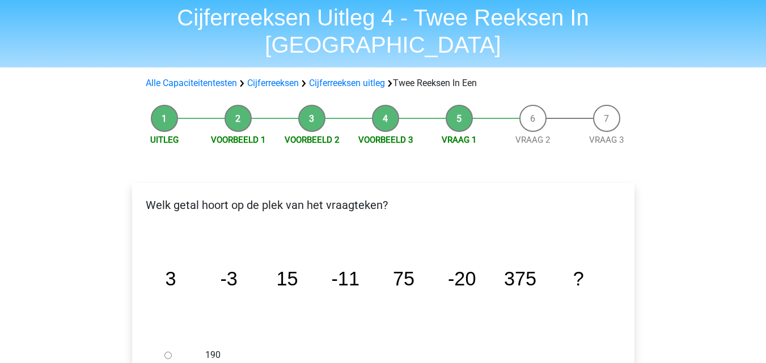
scroll to position [357, 0]
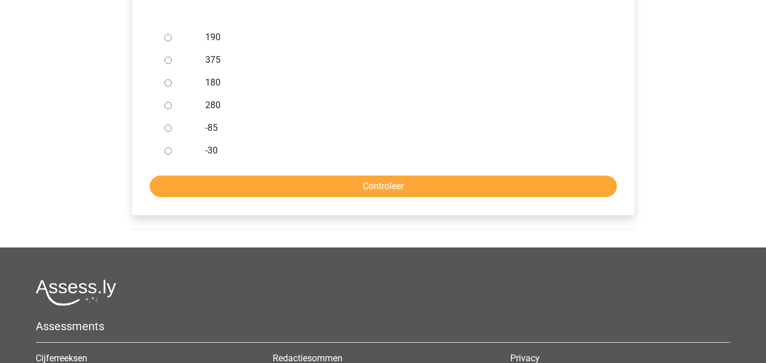
click at [168, 147] on input "-30" at bounding box center [167, 150] width 7 height 7
radio input "true"
click at [168, 147] on input "-30" at bounding box center [167, 150] width 7 height 7
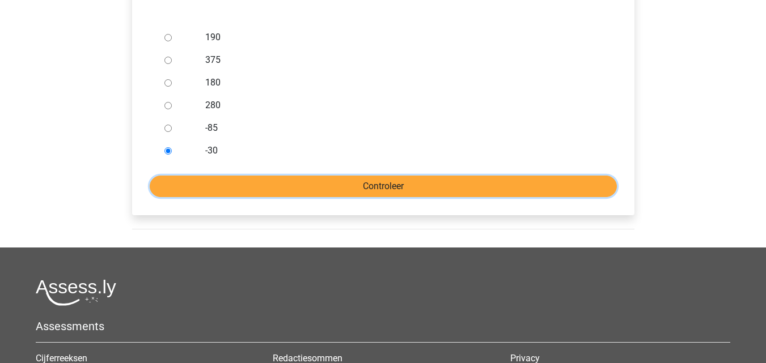
click at [195, 176] on input "Controleer" at bounding box center [383, 187] width 467 height 22
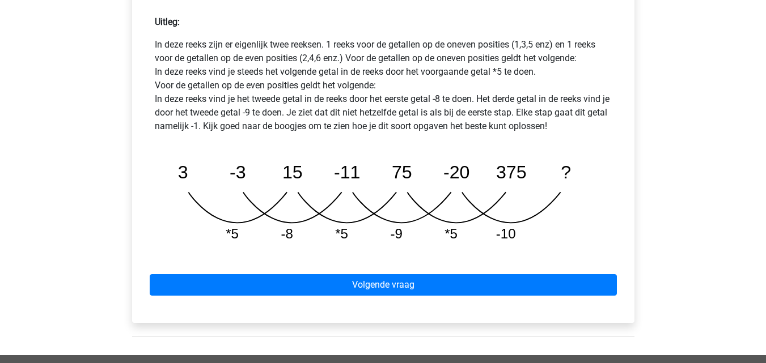
scroll to position [555, 0]
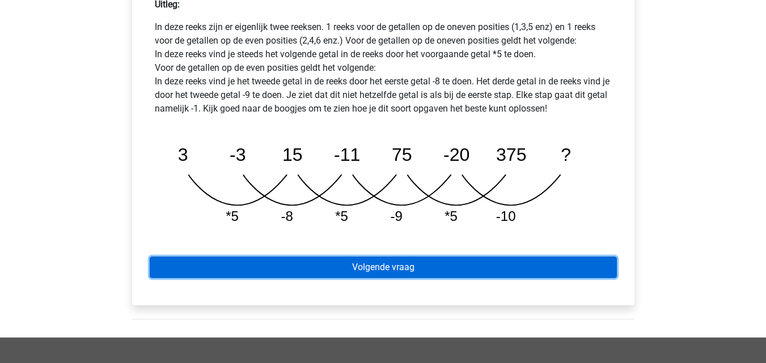
click at [495, 257] on link "Volgende vraag" at bounding box center [383, 268] width 467 height 22
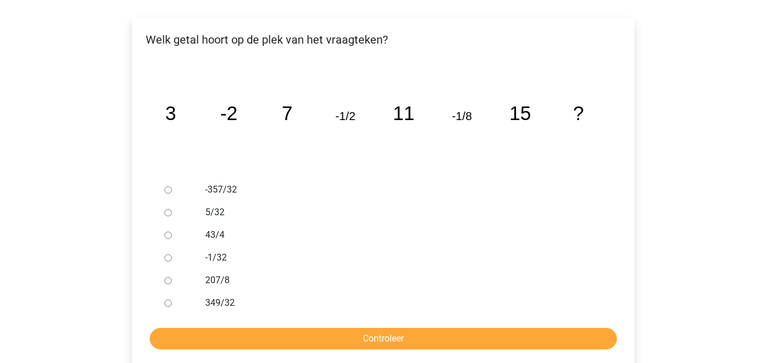
scroll to position [203, 0]
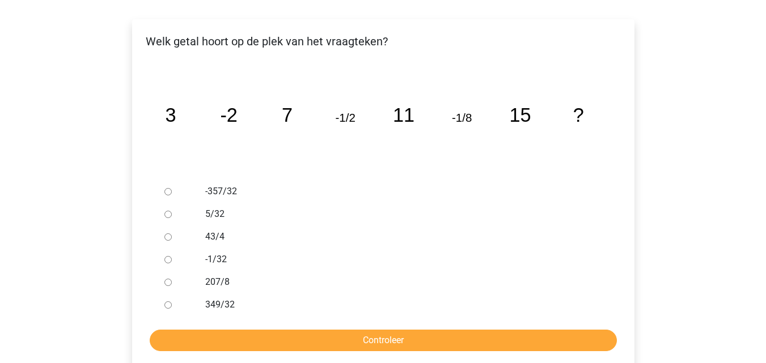
click at [168, 256] on input "-1/32" at bounding box center [167, 259] width 7 height 7
radio input "true"
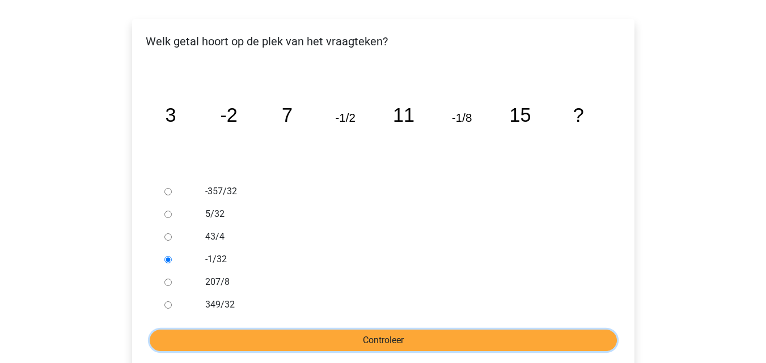
click at [379, 330] on input "Controleer" at bounding box center [383, 341] width 467 height 22
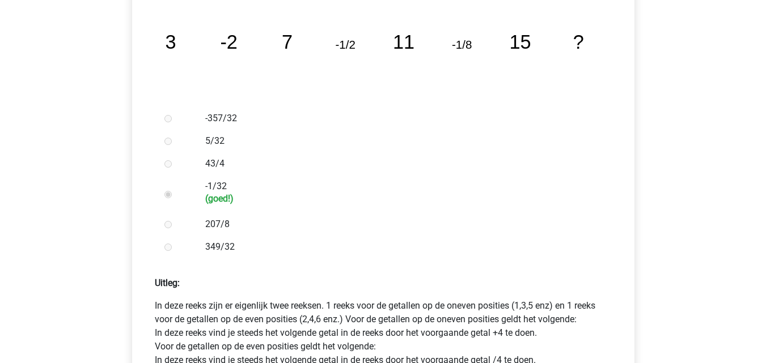
scroll to position [417, 0]
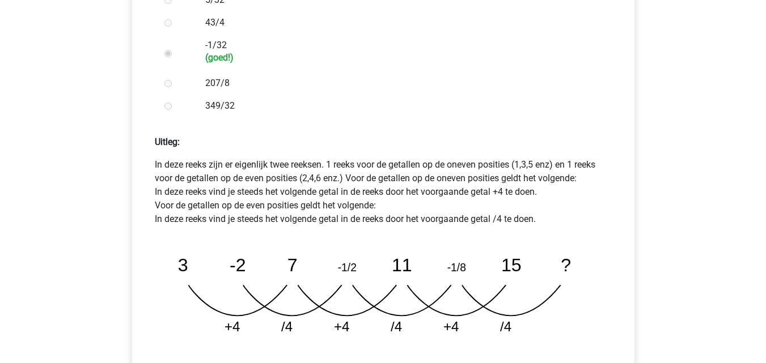
click at [750, 232] on div "Kies premium [GEOGRAPHIC_DATA] [EMAIL_ADDRESS][DOMAIN_NAME]" at bounding box center [383, 165] width 766 height 1165
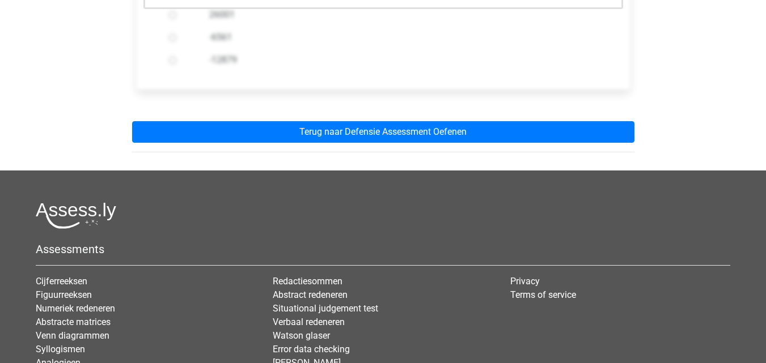
scroll to position [448, 0]
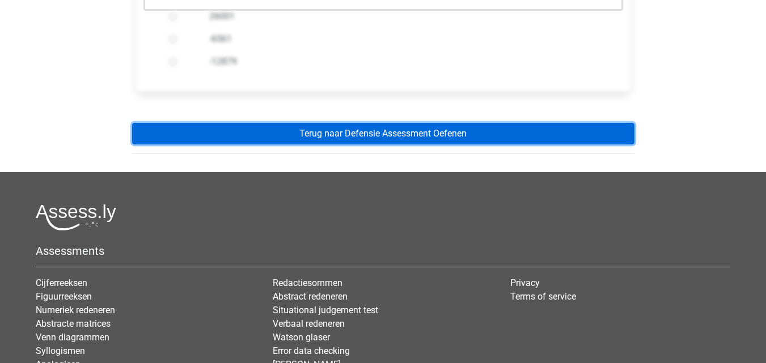
click at [598, 123] on link "Terug naar Defensie Assessment Oefenen" at bounding box center [383, 134] width 502 height 22
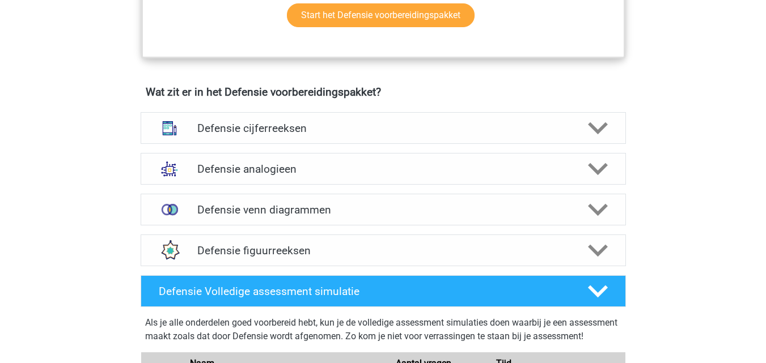
scroll to position [769, 0]
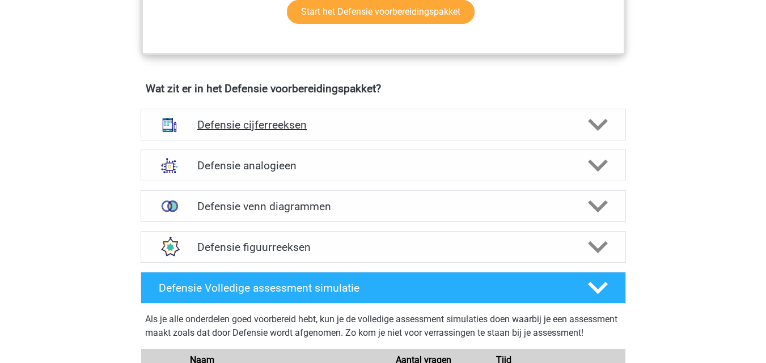
click at [592, 125] on polygon at bounding box center [598, 125] width 20 height 12
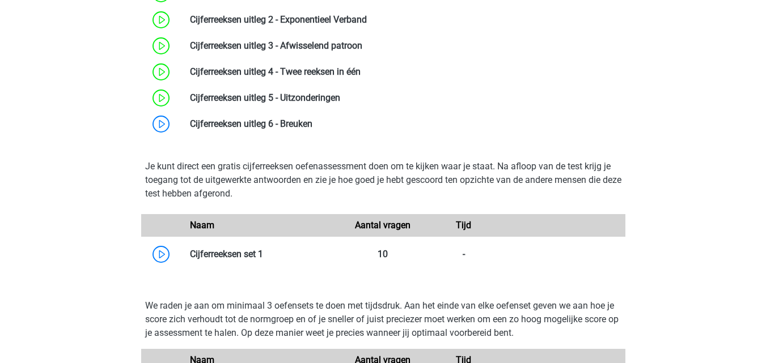
scroll to position [957, 0]
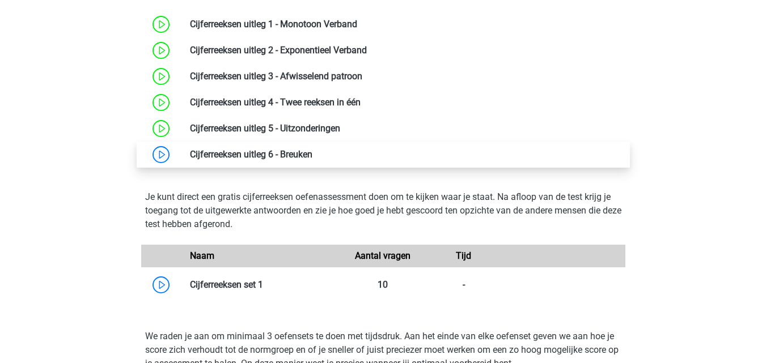
click at [312, 155] on link at bounding box center [312, 154] width 0 height 11
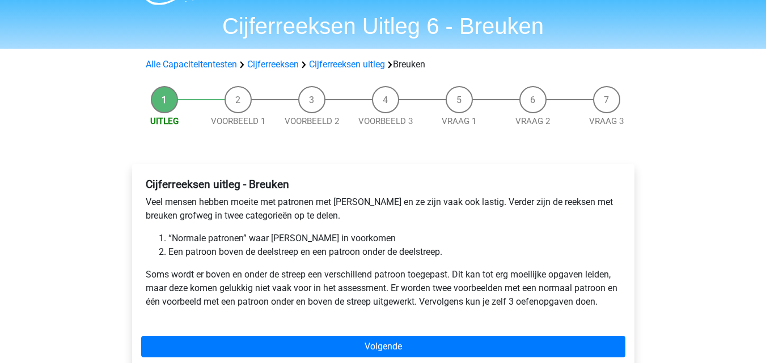
scroll to position [44, 0]
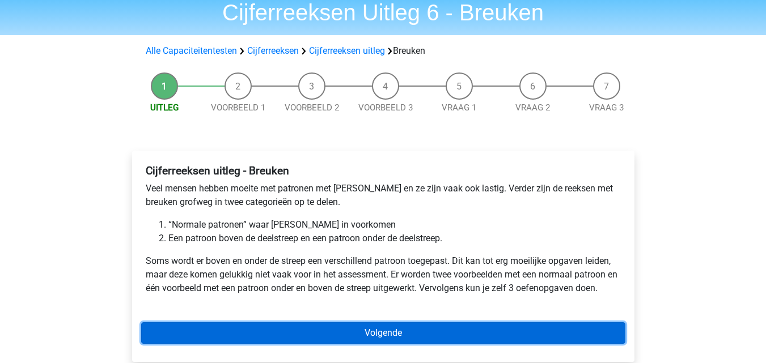
click at [510, 329] on link "Volgende" at bounding box center [383, 333] width 484 height 22
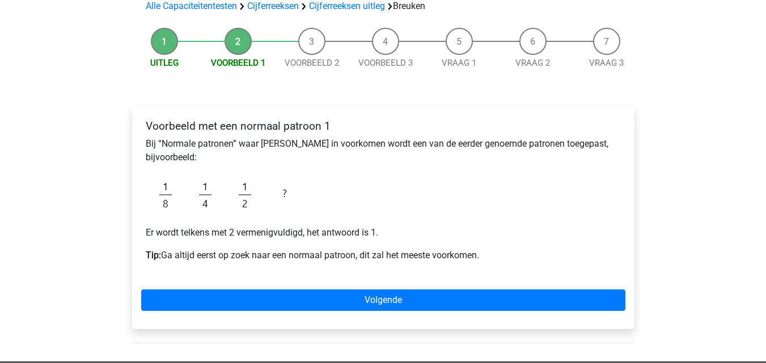
scroll to position [88, 0]
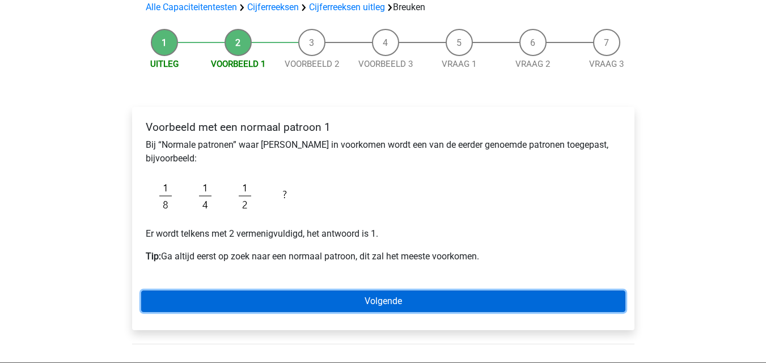
click at [449, 297] on link "Volgende" at bounding box center [383, 302] width 484 height 22
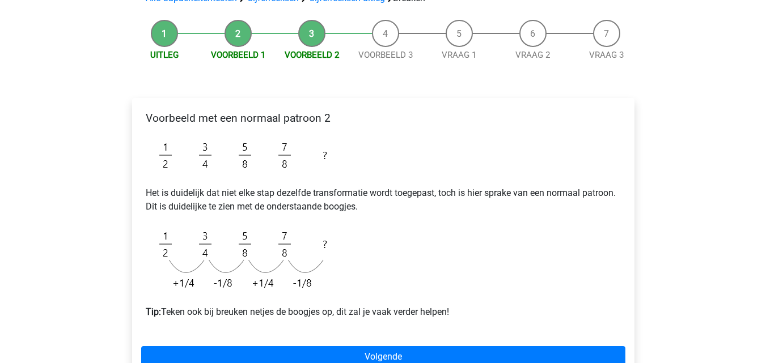
scroll to position [101, 0]
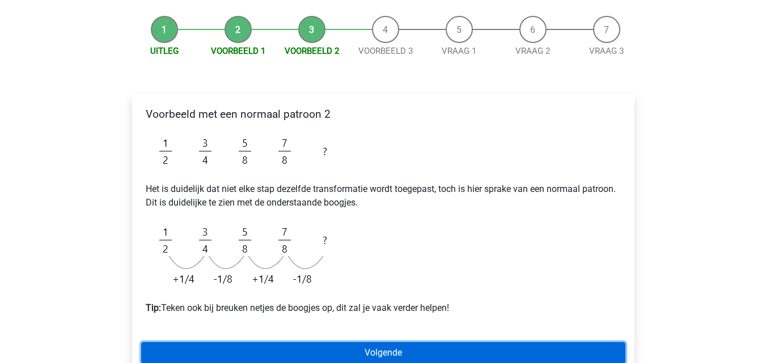
click at [613, 358] on link "Volgende" at bounding box center [383, 353] width 484 height 22
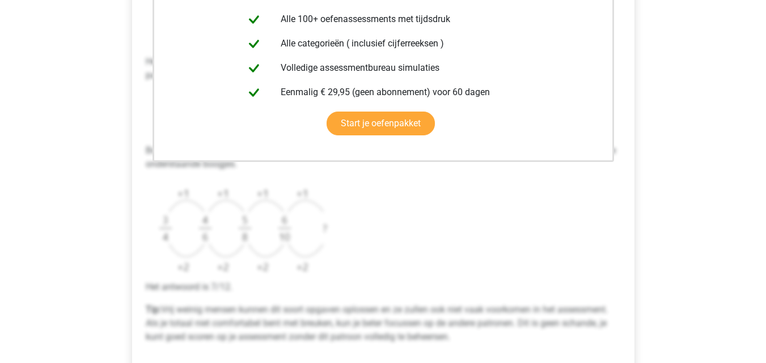
scroll to position [367, 0]
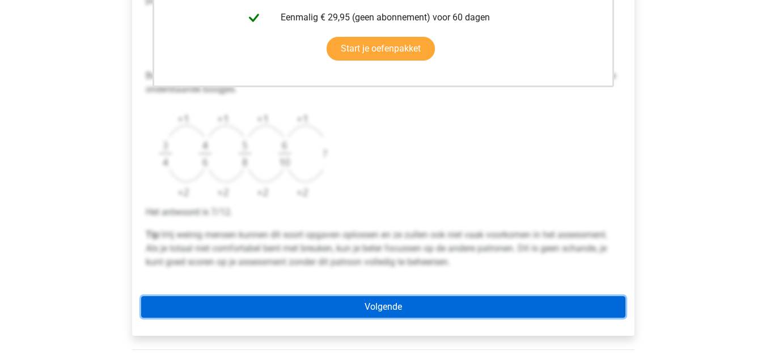
click at [550, 303] on link "Volgende" at bounding box center [383, 307] width 484 height 22
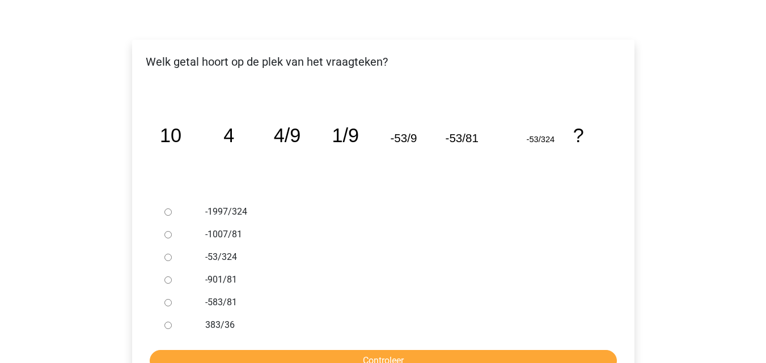
scroll to position [182, 0]
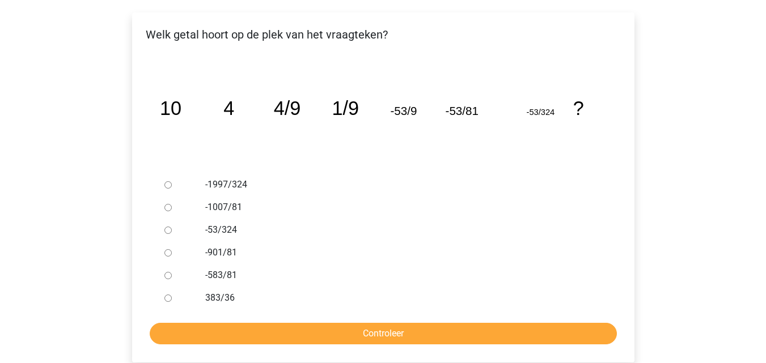
click at [223, 276] on label "-583/81" at bounding box center [401, 276] width 392 height 14
click at [172, 276] on input "-583/81" at bounding box center [167, 275] width 7 height 7
radio input "true"
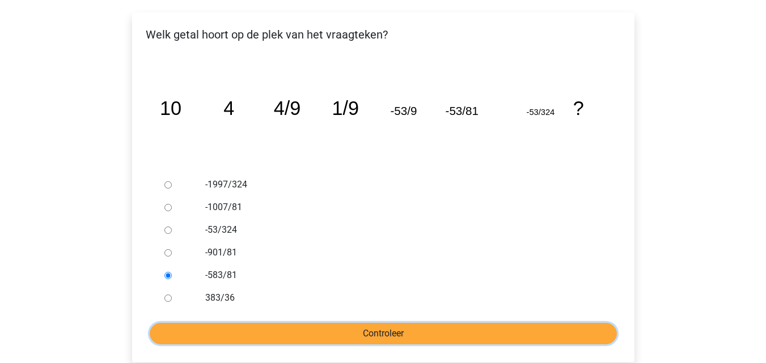
click at [190, 332] on input "Controleer" at bounding box center [383, 334] width 467 height 22
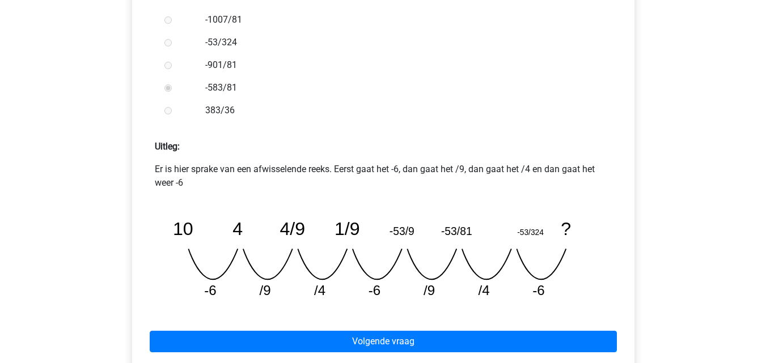
scroll to position [393, 0]
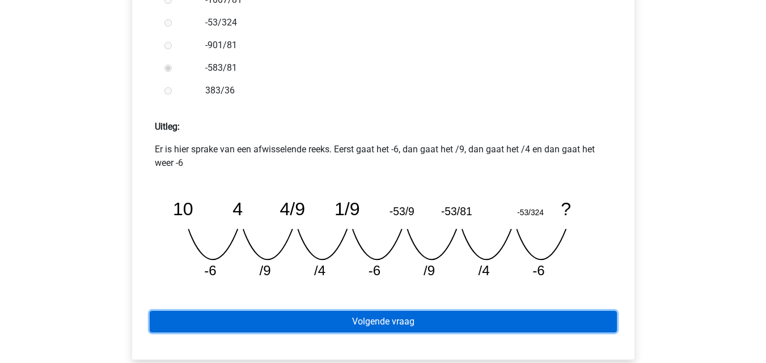
click at [570, 325] on link "Volgende vraag" at bounding box center [383, 322] width 467 height 22
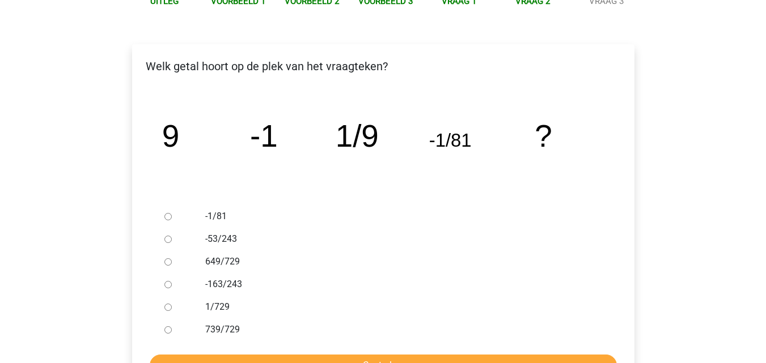
scroll to position [152, 0]
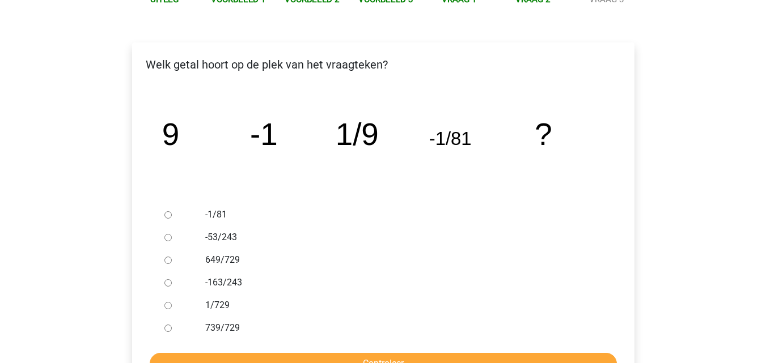
click at [170, 261] on input "649/729" at bounding box center [167, 260] width 7 height 7
radio input "true"
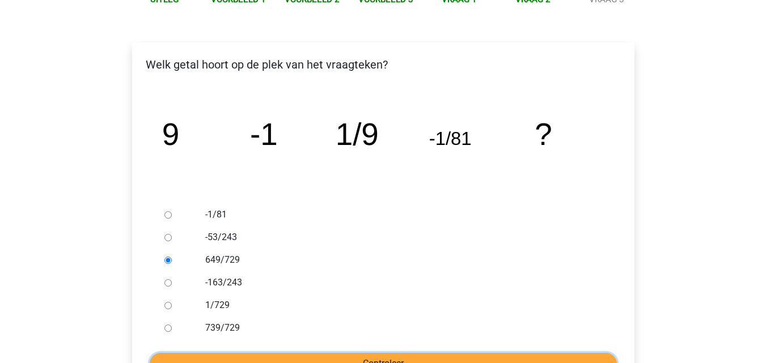
click at [192, 355] on input "Controleer" at bounding box center [383, 364] width 467 height 22
